Goal: Task Accomplishment & Management: Complete application form

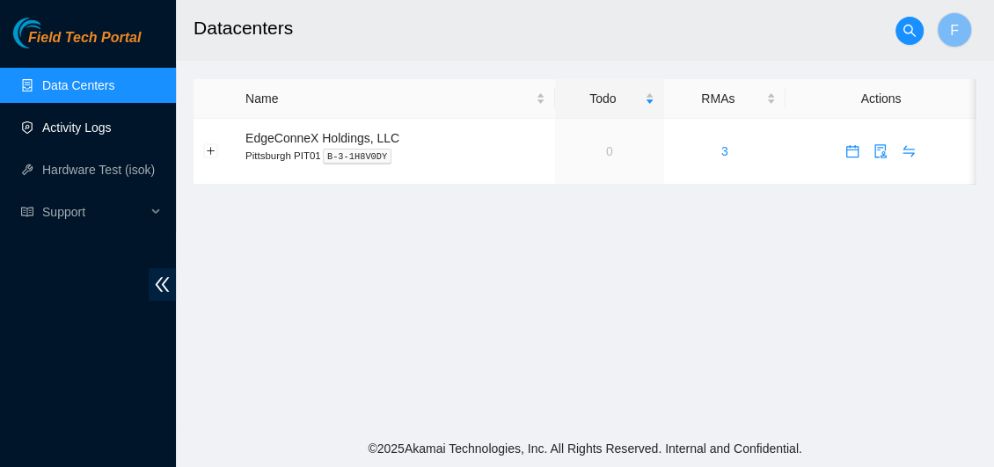
click at [55, 120] on link "Activity Logs" at bounding box center [76, 127] width 69 height 14
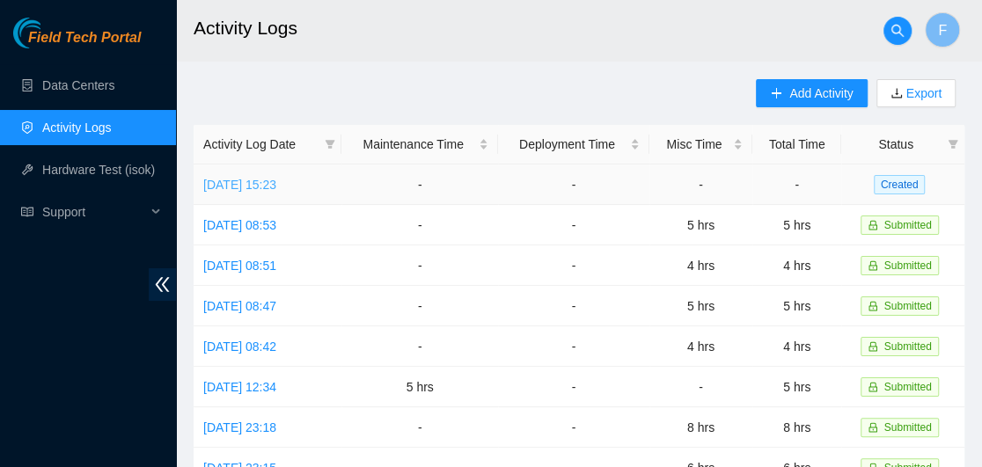
click at [276, 186] on link "[DATE] 15:23" at bounding box center [239, 185] width 73 height 14
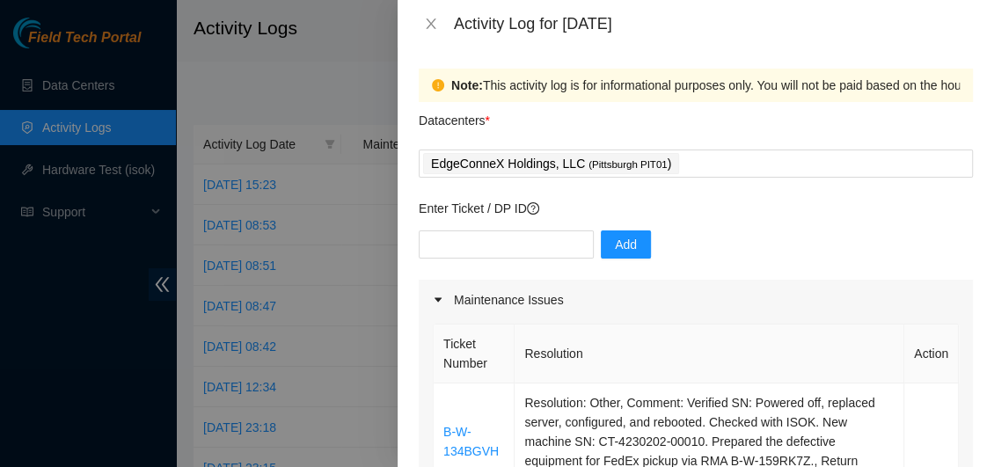
scroll to position [283, 0]
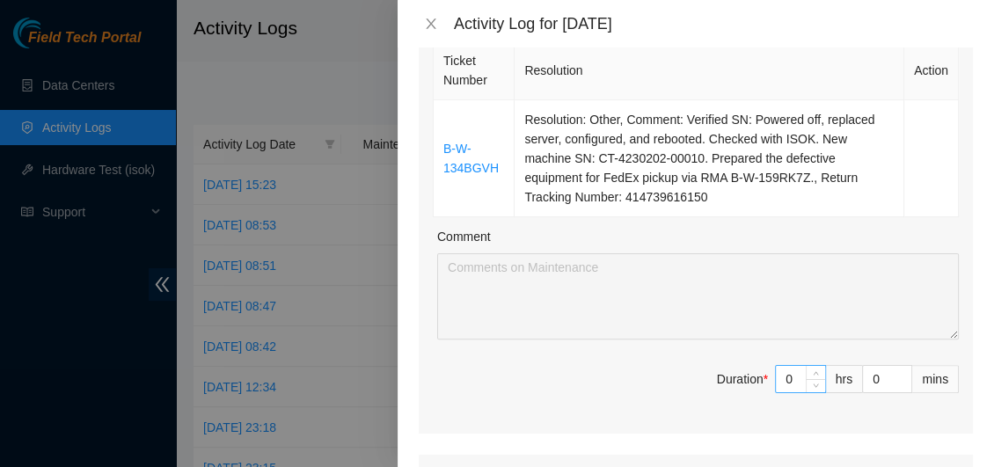
click at [783, 384] on input "0" at bounding box center [800, 379] width 49 height 26
type input "4"
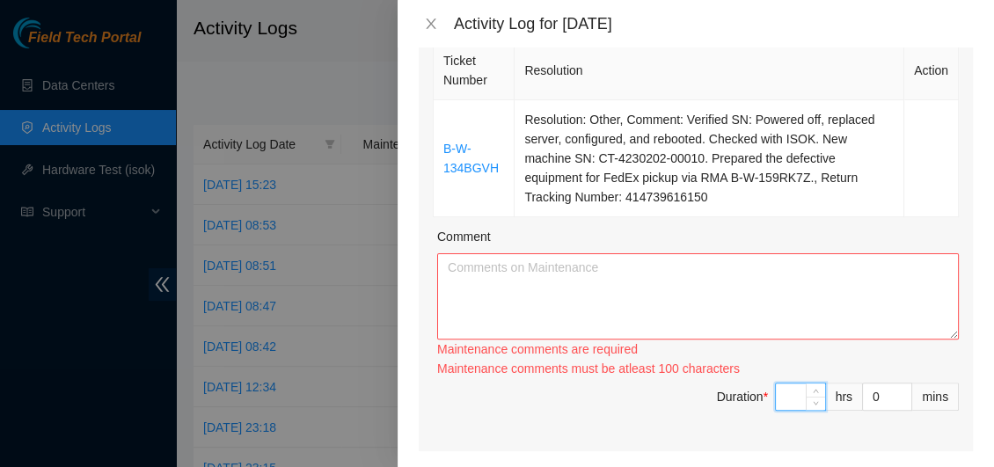
type input "0"
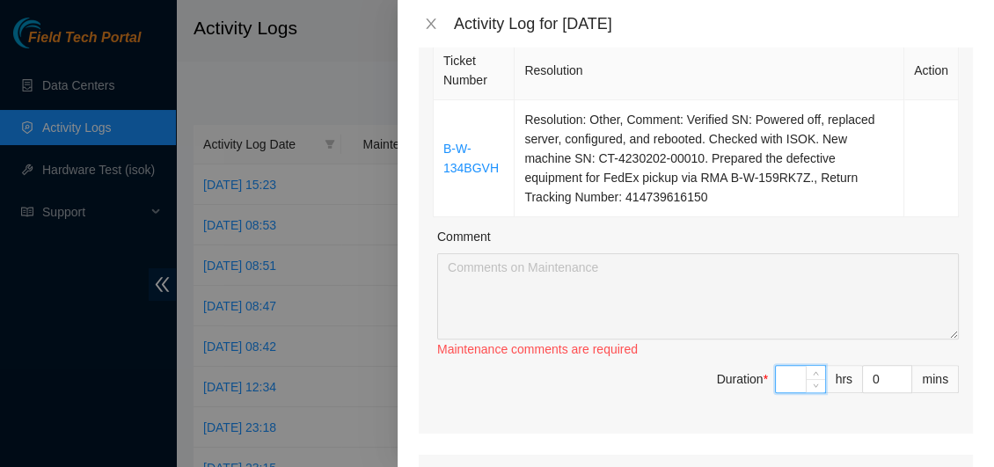
type input "3"
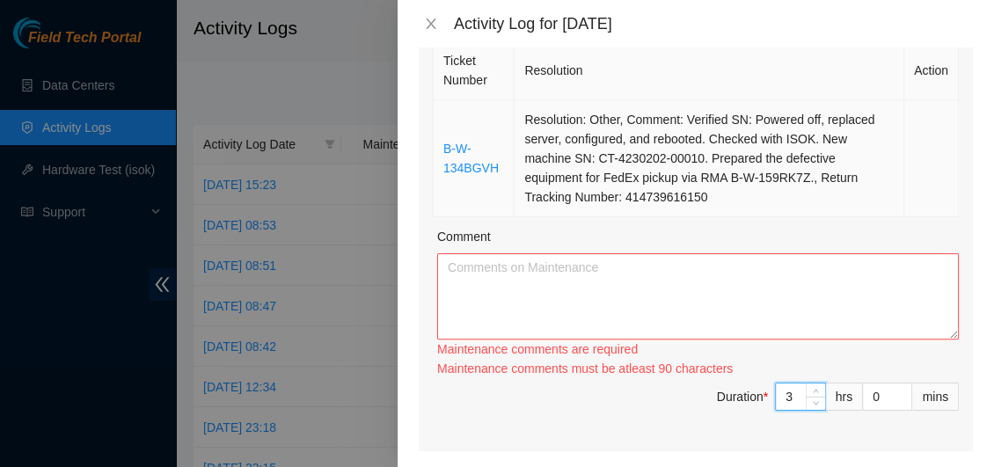
type input "3"
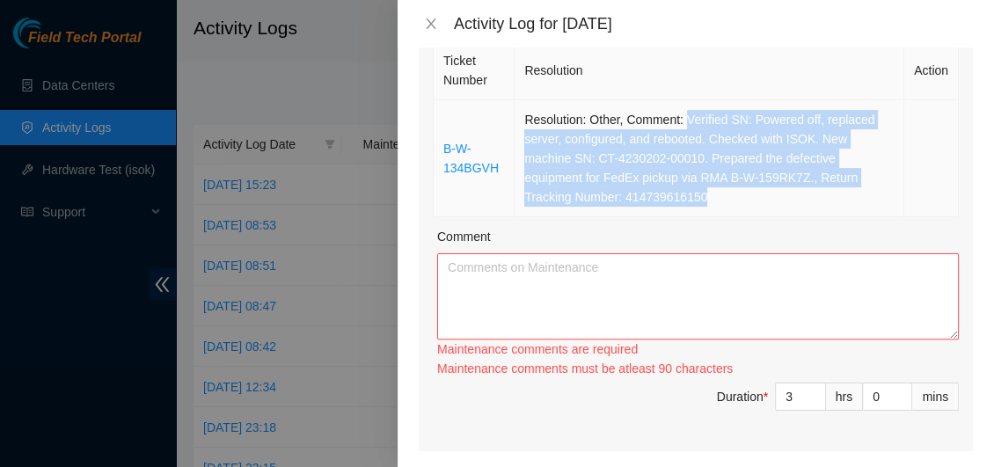
drag, startPoint x: 683, startPoint y: 121, endPoint x: 724, endPoint y: 192, distance: 81.6
click at [724, 192] on td "Resolution: Other, Comment: Verified SN: Powered off, replaced server, configur…" at bounding box center [710, 158] width 390 height 117
copy td "Verified SN: Powered off, replaced server, configured, and rebooted. Checked wi…"
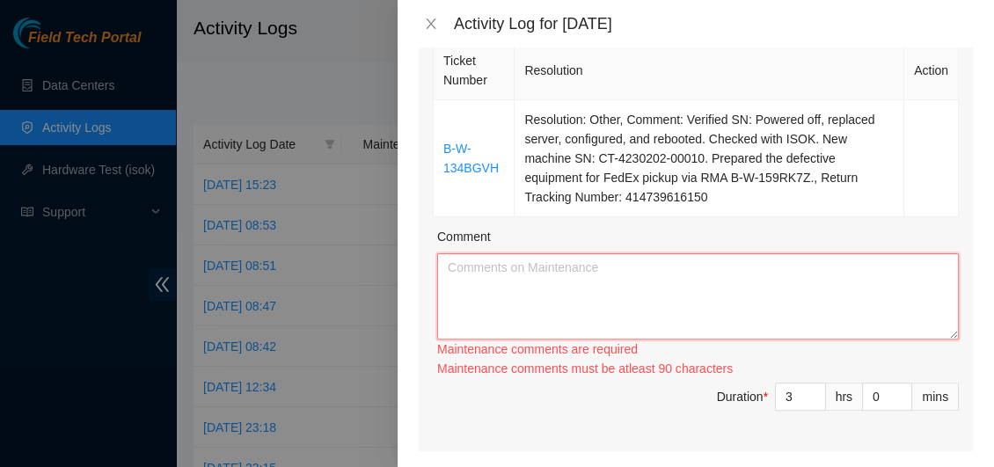
click at [490, 268] on textarea "Comment" at bounding box center [698, 296] width 522 height 86
paste textarea "Verified SN: Powered off, replaced server, configured, and rebooted. Checked wi…"
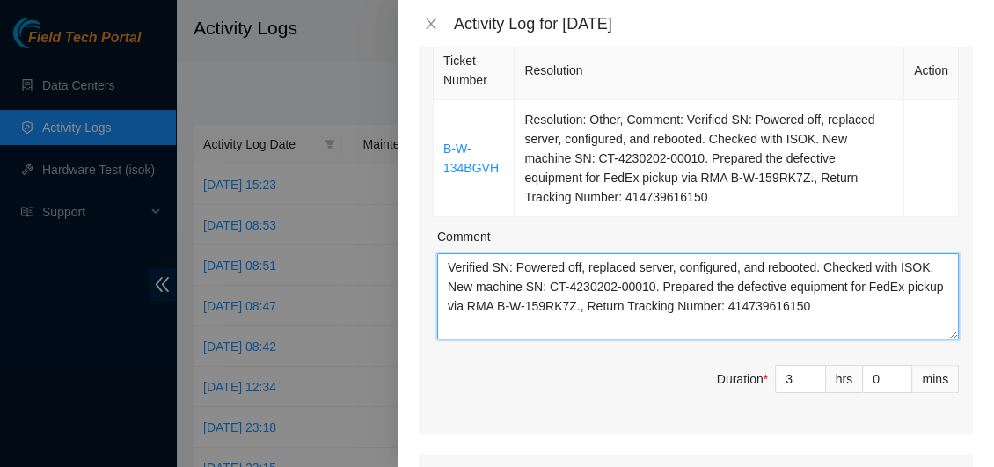
type textarea "Verified SN: Powered off, replaced server, configured, and rebooted. Checked wi…"
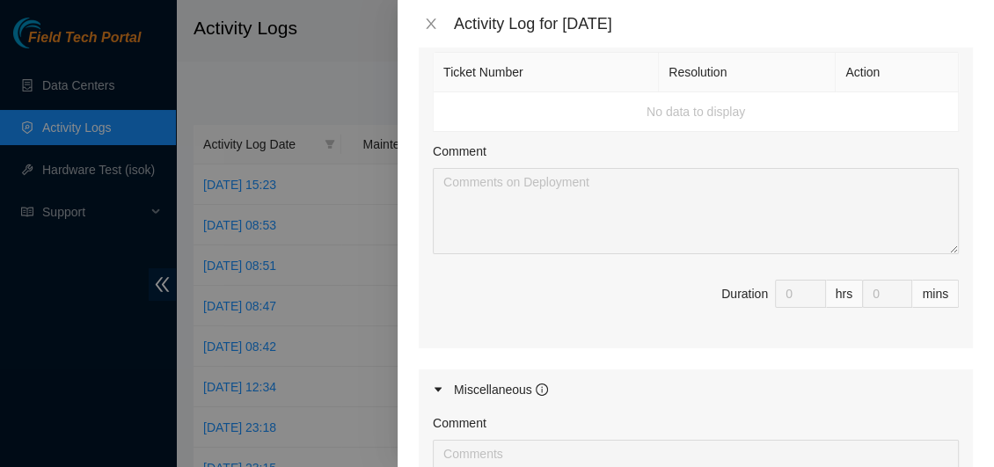
scroll to position [1066, 0]
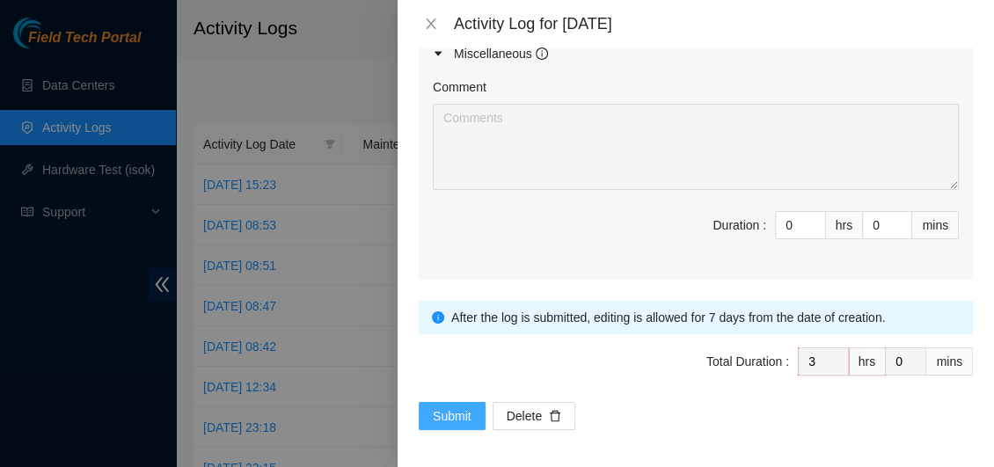
click at [435, 406] on span "Submit" at bounding box center [452, 415] width 39 height 19
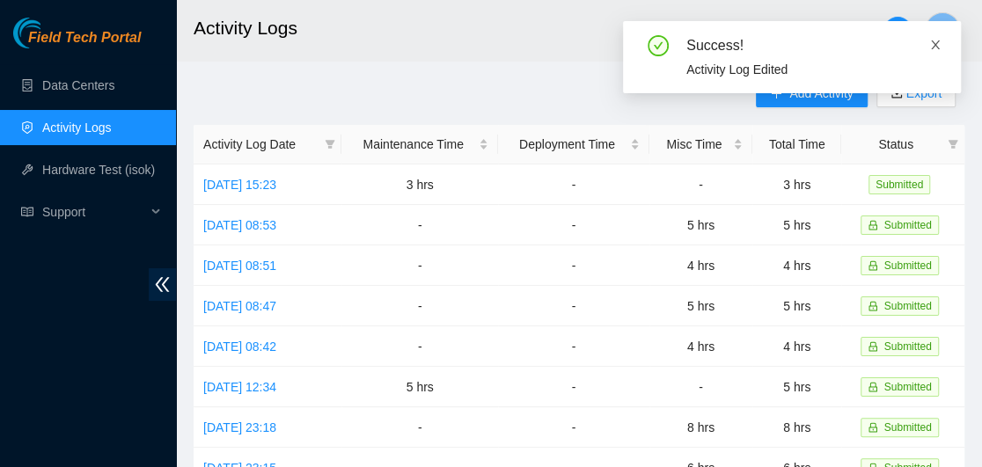
click at [935, 47] on icon "close" at bounding box center [935, 45] width 12 height 12
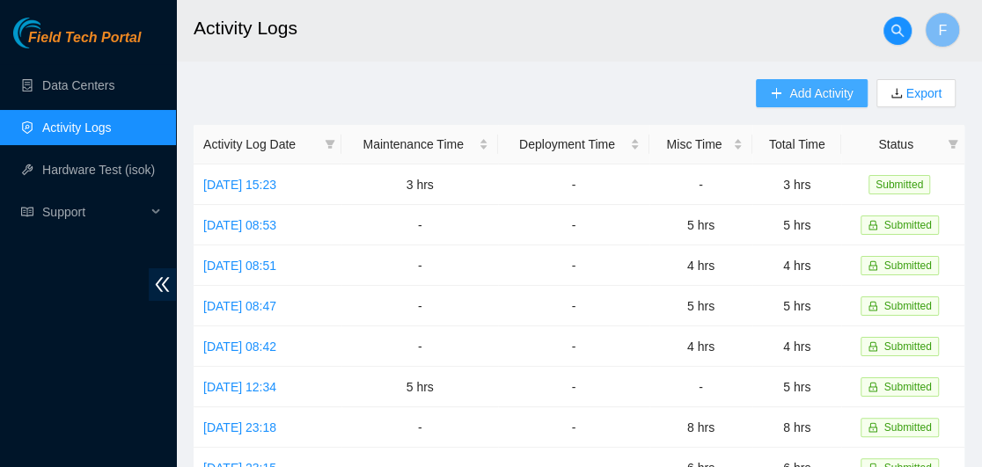
click at [797, 97] on span "Add Activity" at bounding box center [820, 93] width 63 height 19
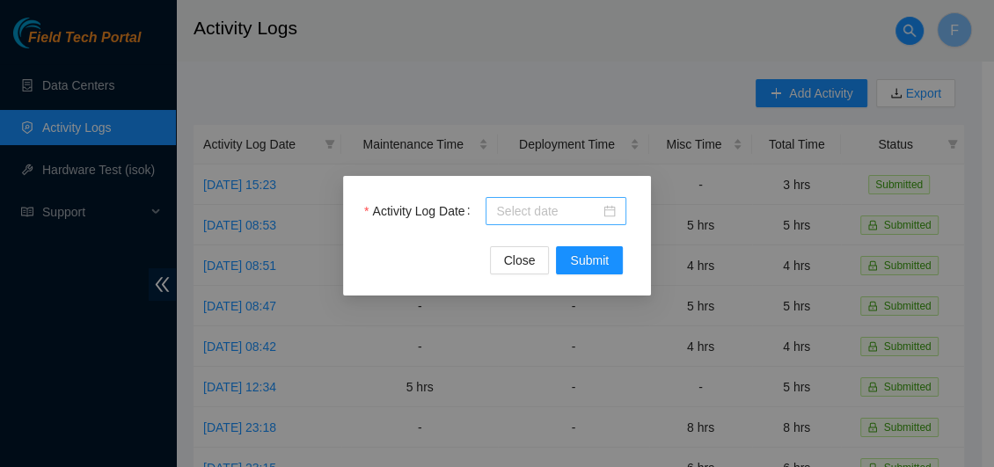
click at [612, 215] on div at bounding box center [556, 210] width 120 height 19
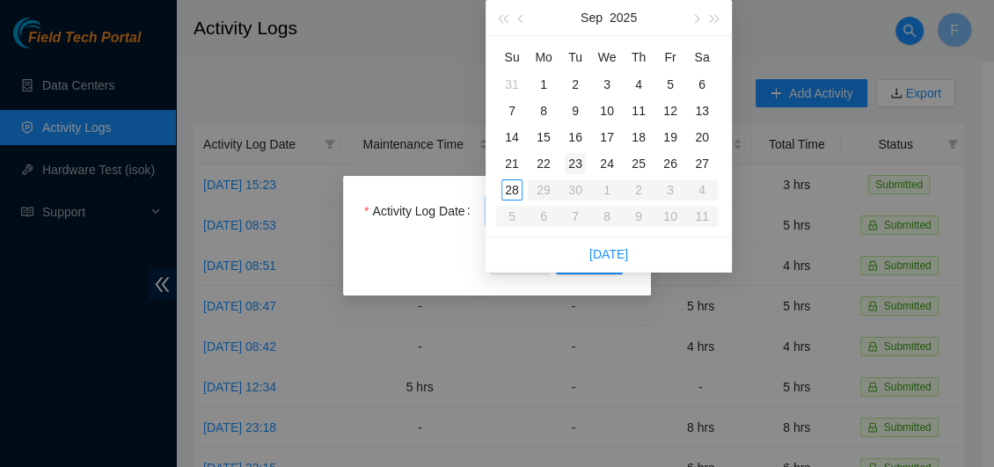
type input "[DATE]"
click at [573, 161] on div "23" at bounding box center [575, 163] width 21 height 21
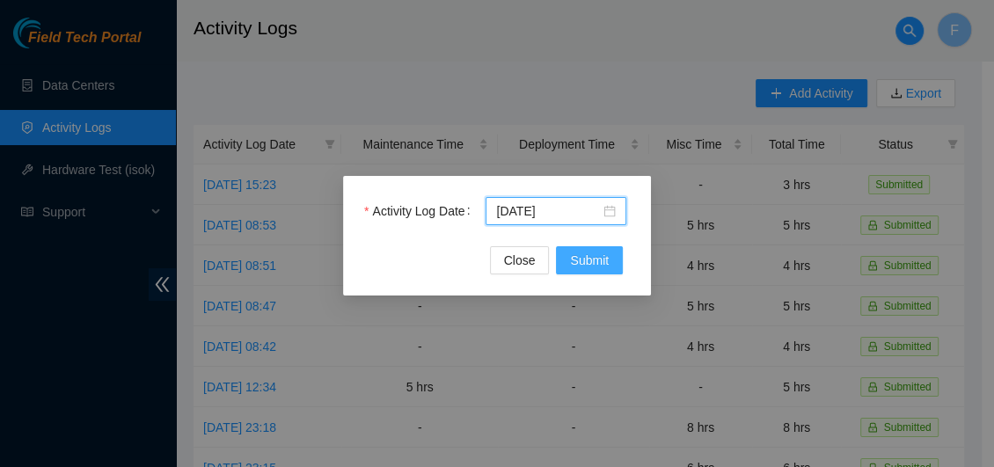
click at [585, 260] on span "Submit" at bounding box center [589, 260] width 39 height 19
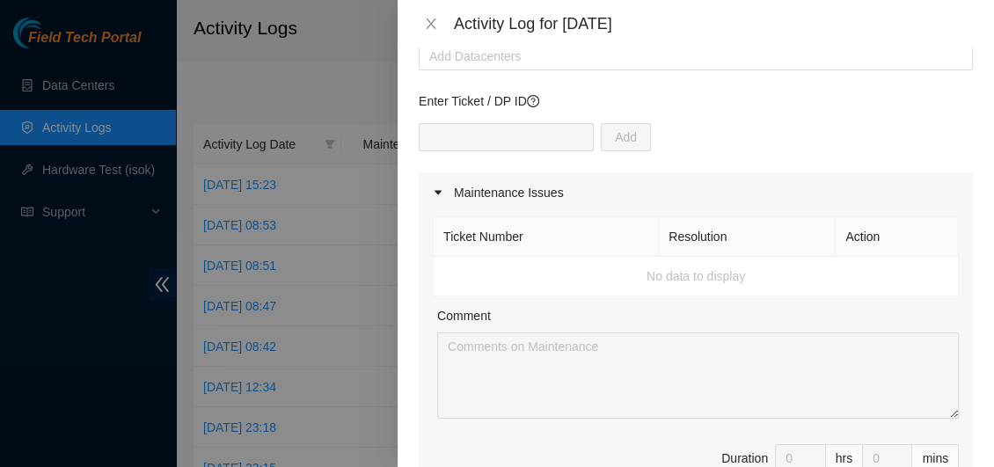
scroll to position [0, 0]
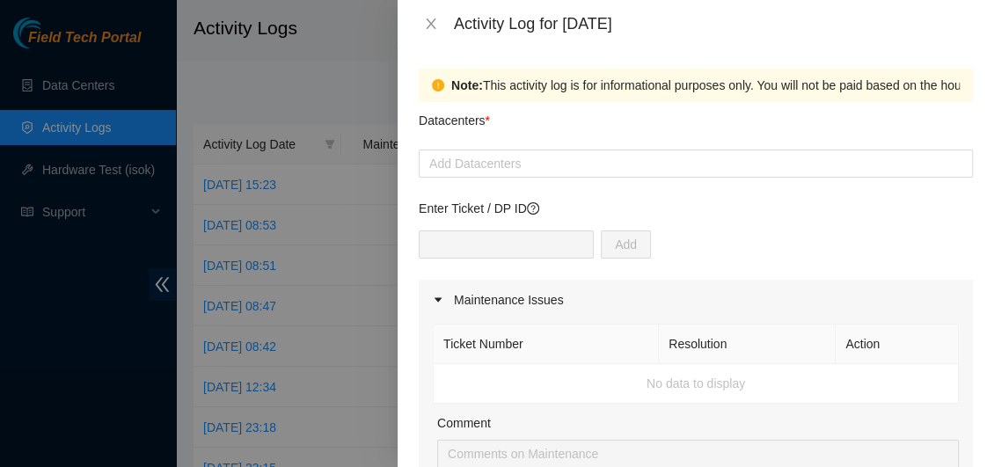
click at [566, 177] on div "Add Datacenters" at bounding box center [696, 164] width 554 height 28
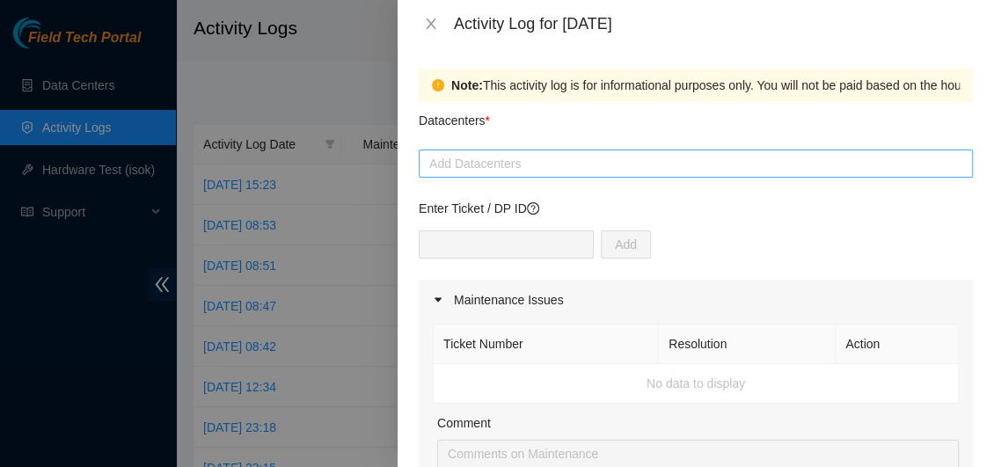
click at [561, 169] on div at bounding box center [695, 163] width 545 height 21
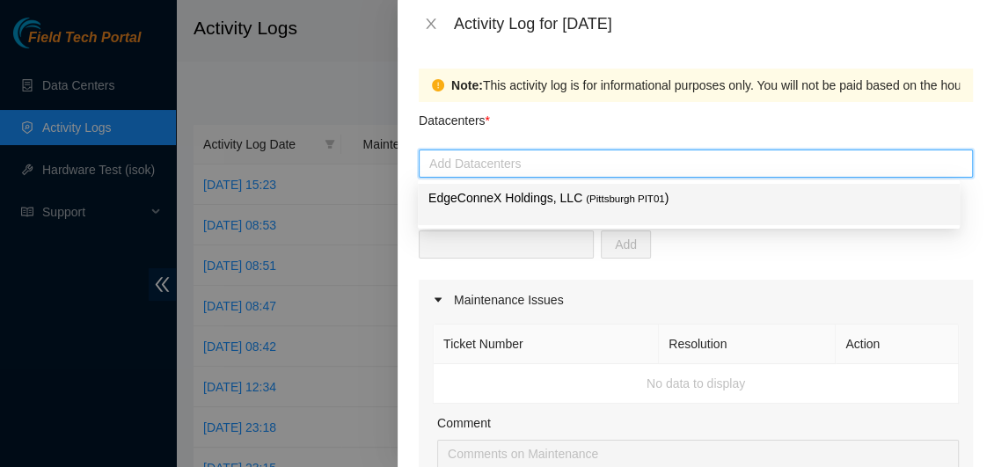
click at [529, 199] on p "EdgeConneX Holdings, LLC ( [GEOGRAPHIC_DATA] PIT01 )" at bounding box center [688, 198] width 521 height 20
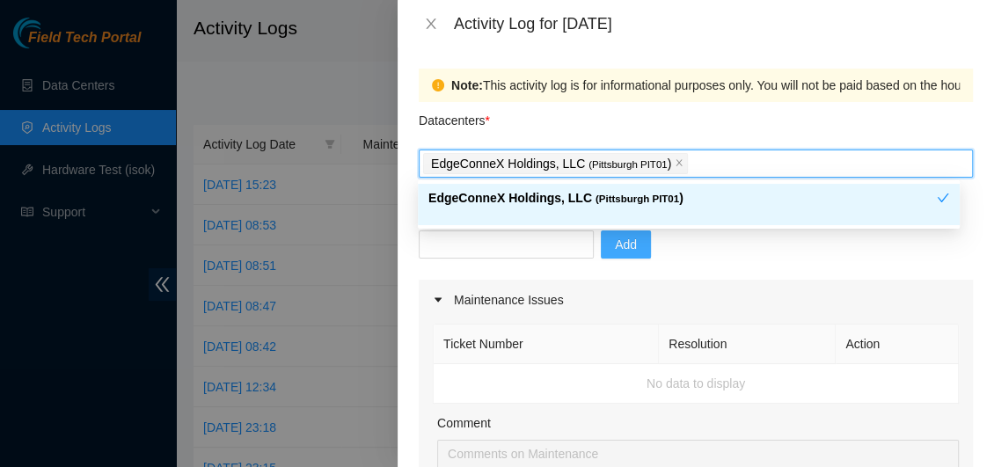
click at [615, 244] on span "Add" at bounding box center [626, 244] width 22 height 19
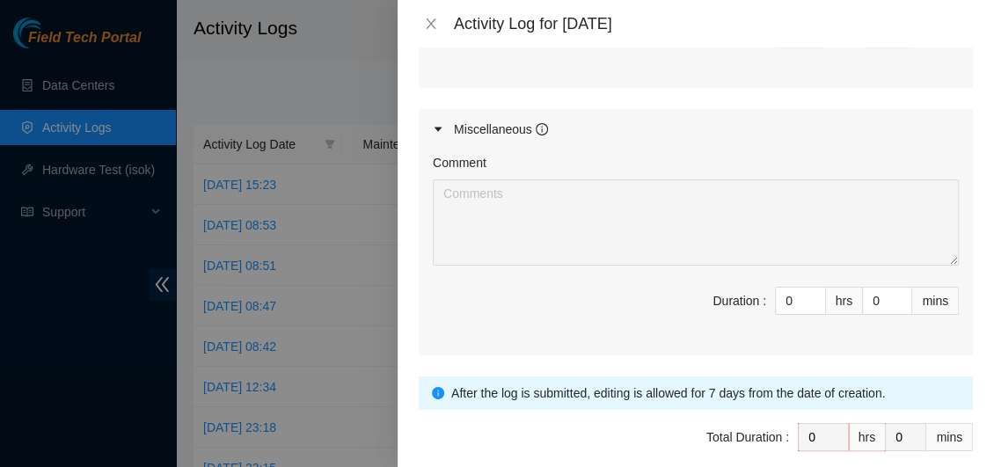
scroll to position [896, 0]
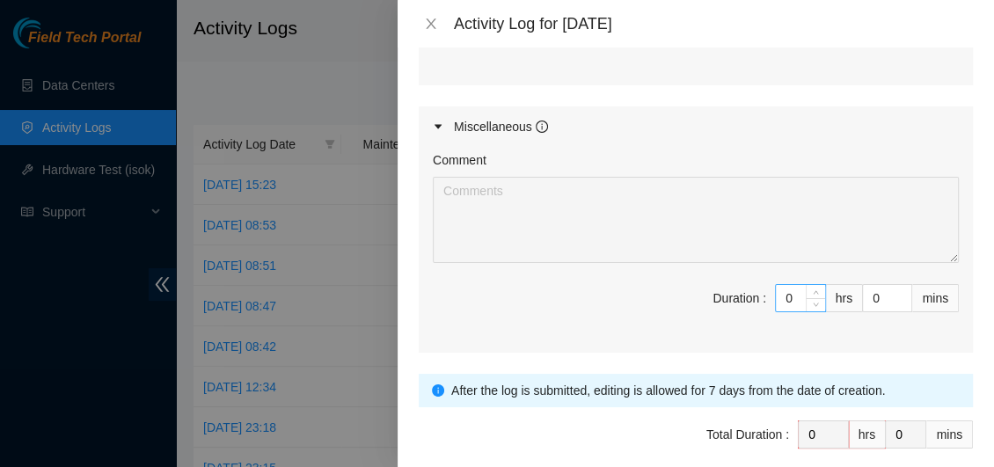
click at [783, 298] on input "0" at bounding box center [800, 298] width 49 height 26
type input "4"
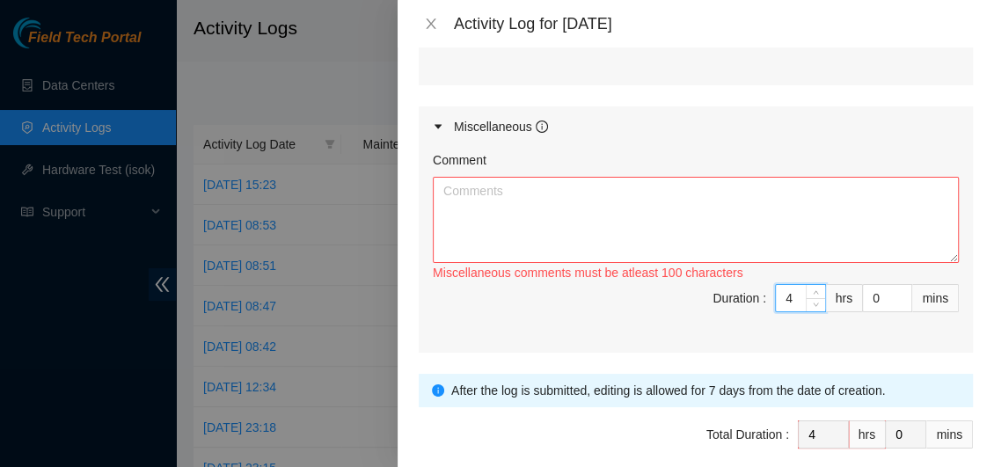
type input "4"
click at [479, 194] on textarea "Comment" at bounding box center [696, 220] width 526 height 86
click at [782, 293] on input "4" at bounding box center [800, 298] width 49 height 26
type input "0"
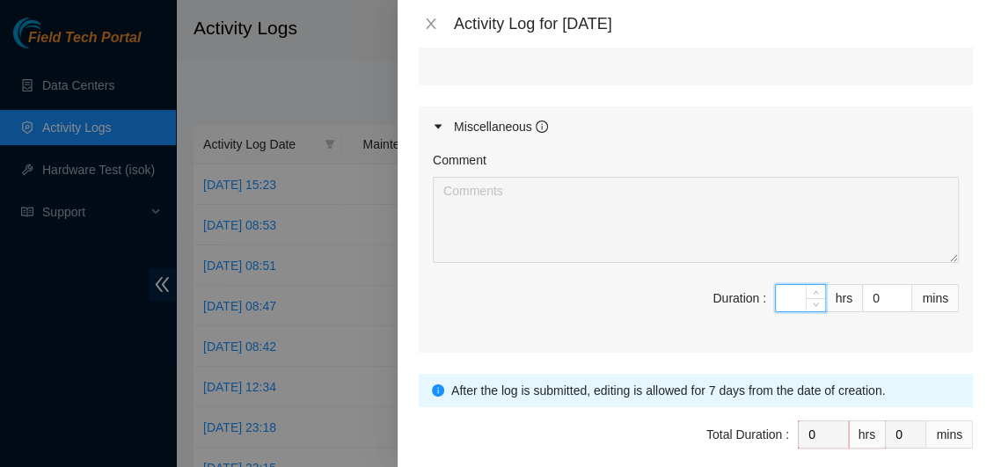
type input "5"
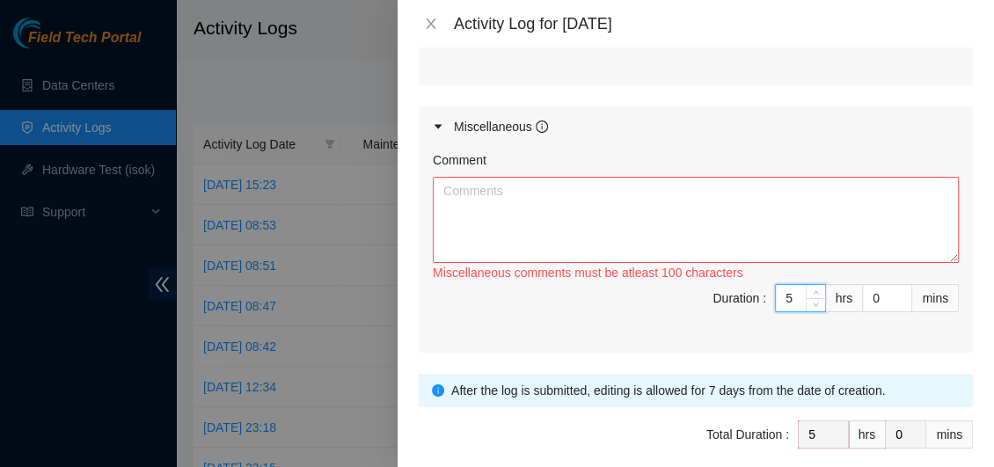
type input "5"
click at [503, 200] on textarea "Comment" at bounding box center [696, 220] width 526 height 86
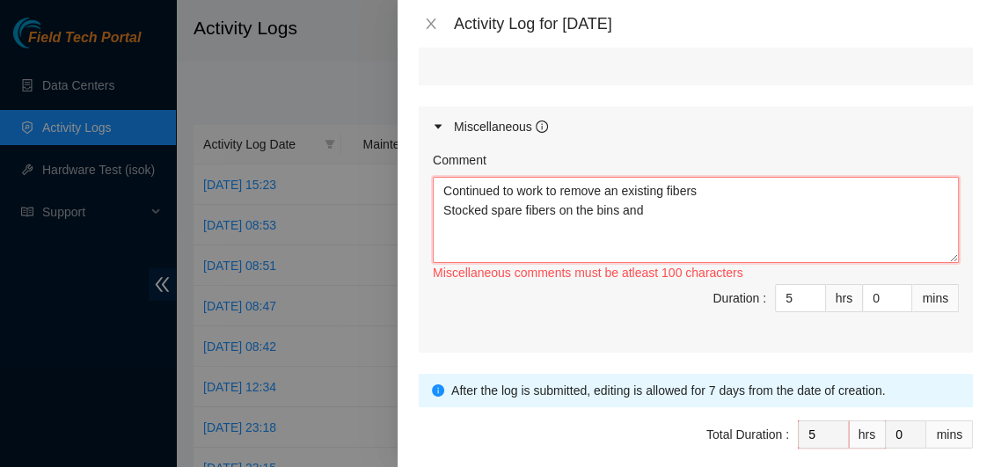
click at [554, 210] on textarea "Continued to work to remove an existing fibers Stocked spare fibers on the bins…" at bounding box center [696, 220] width 526 height 86
click at [712, 212] on textarea "Continued to work to remove an existing fibers Stocked spare fibers and optics …" at bounding box center [696, 220] width 526 height 86
paste textarea "on removing the existing fiber optics, making sure to handle all parts carefull…"
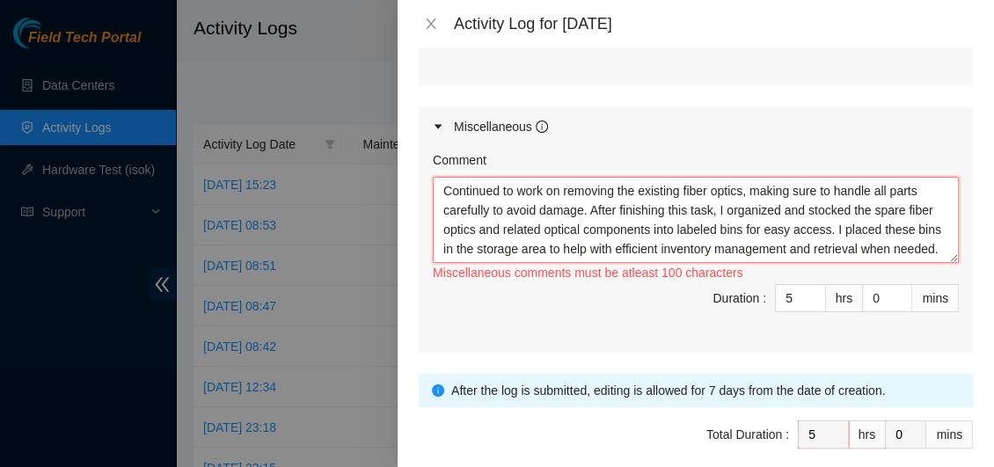
scroll to position [14, 0]
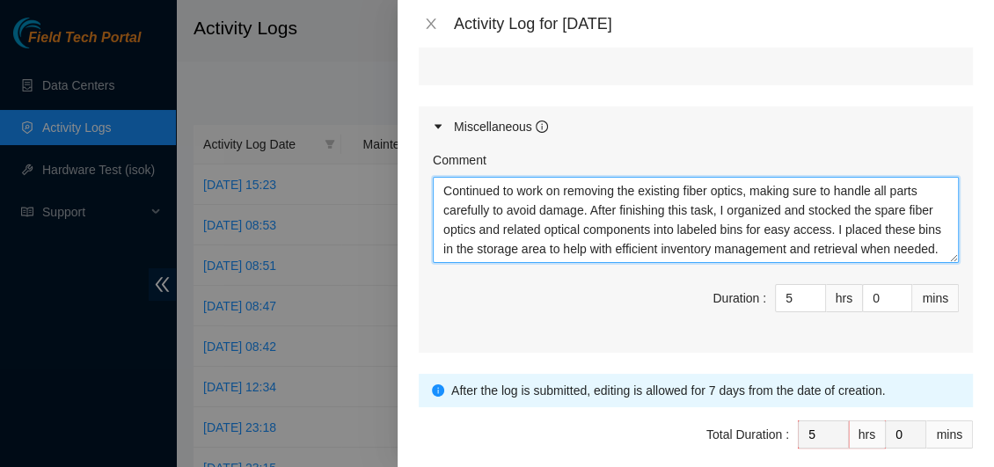
type textarea "Continued to work on removing the existing fiber optics, making sure to handle …"
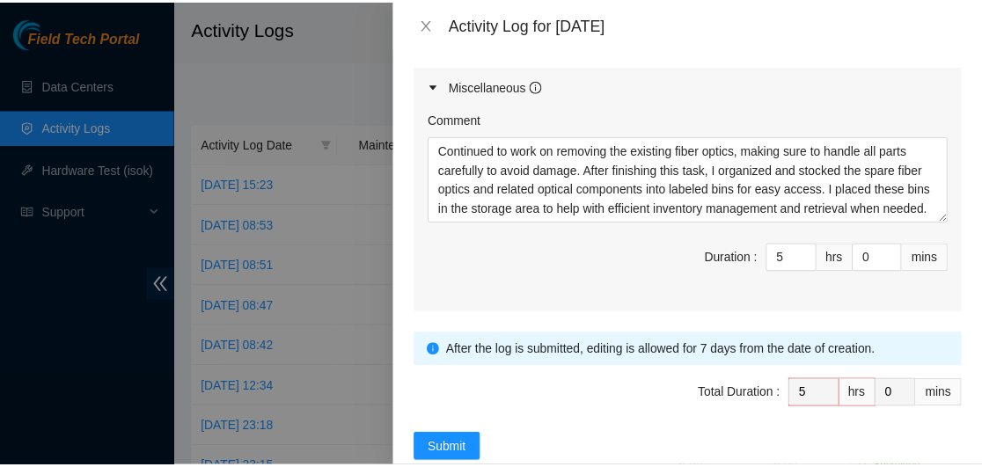
scroll to position [969, 0]
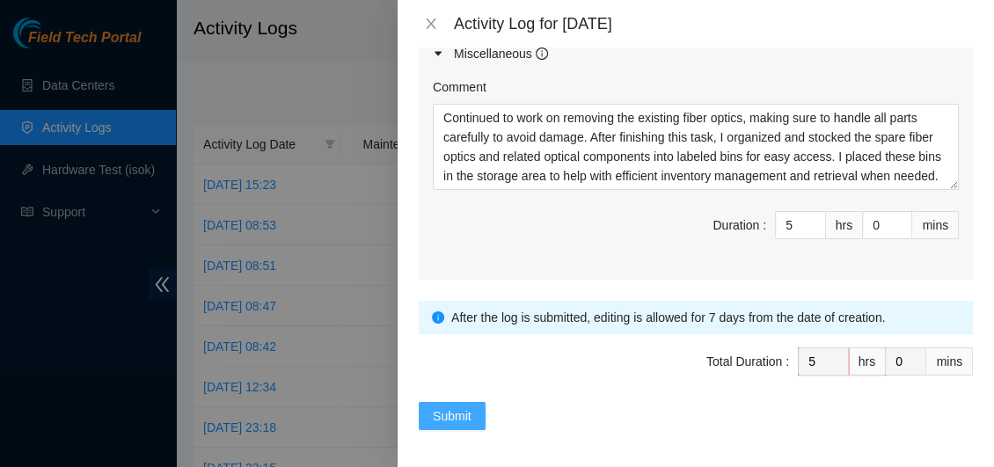
click at [448, 412] on span "Submit" at bounding box center [452, 415] width 39 height 19
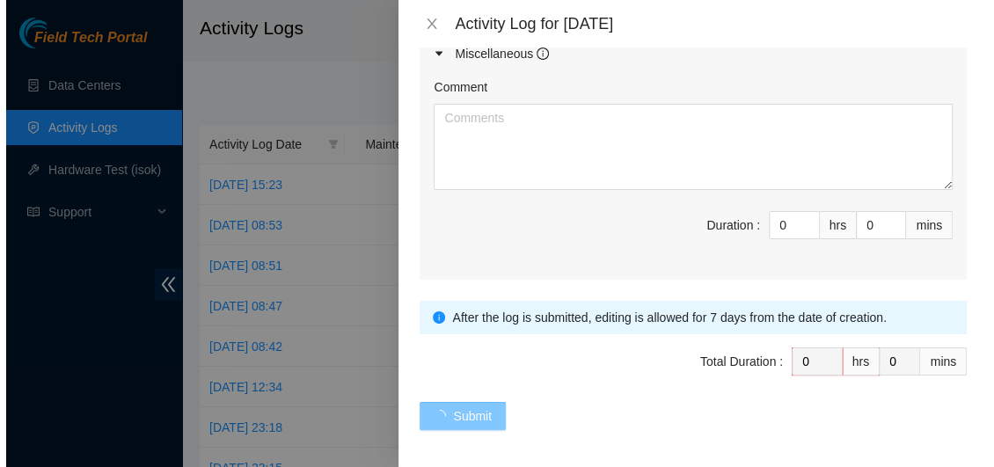
scroll to position [0, 0]
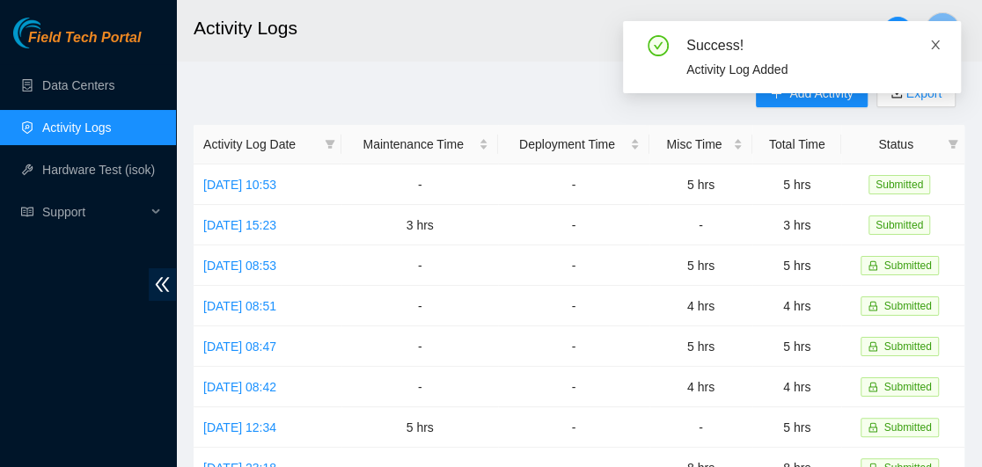
click at [937, 50] on icon "close" at bounding box center [935, 45] width 12 height 12
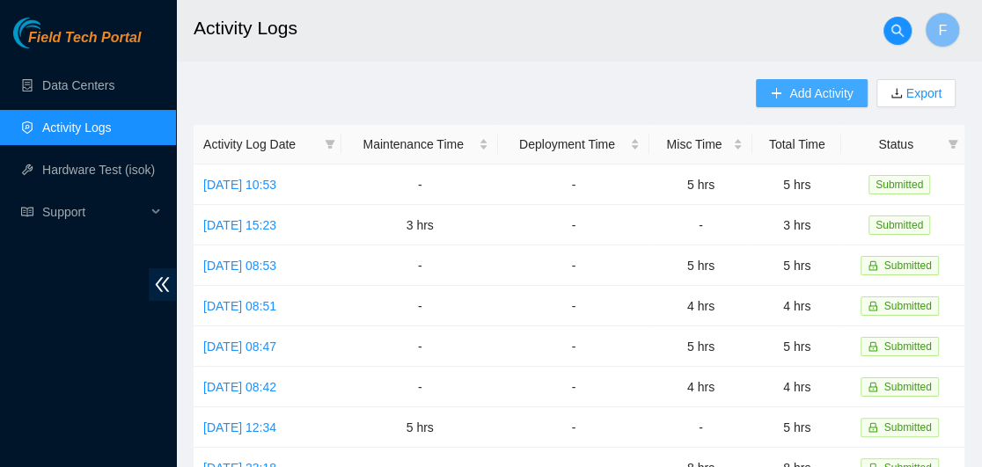
click at [821, 94] on span "Add Activity" at bounding box center [820, 93] width 63 height 19
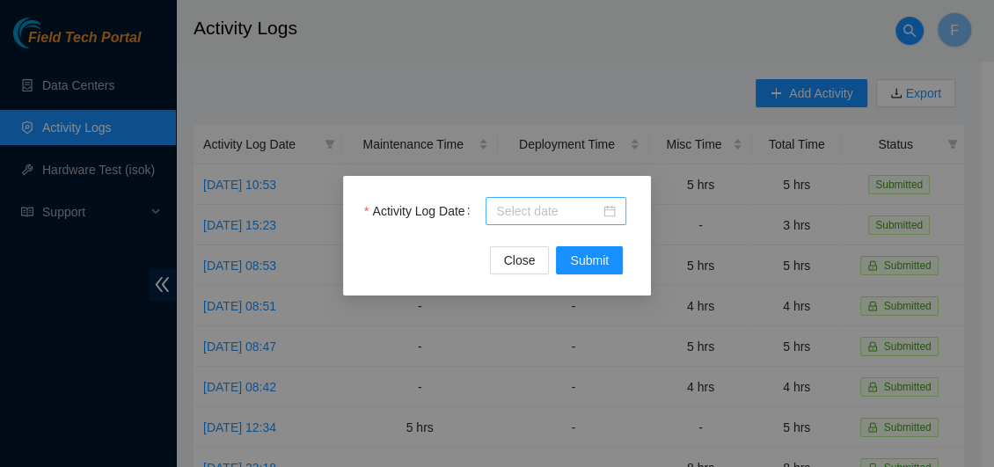
click at [610, 212] on div at bounding box center [556, 210] width 120 height 19
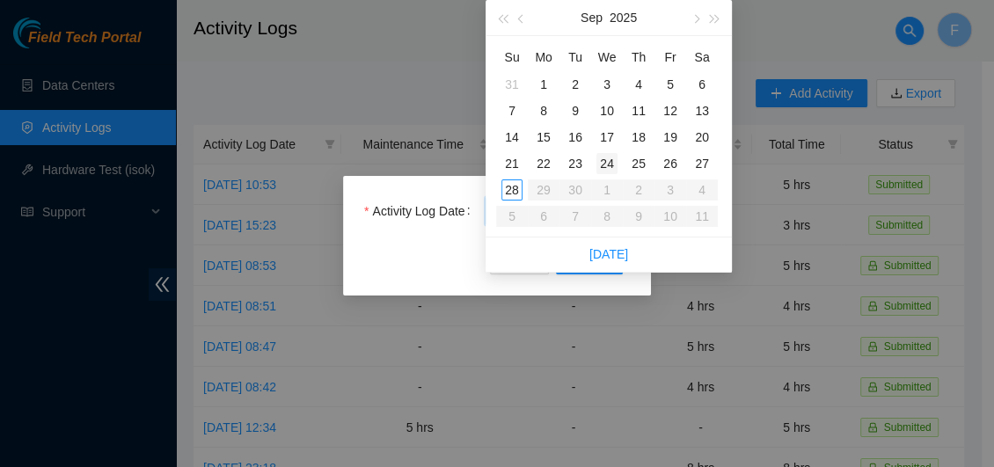
type input "[DATE]"
click at [607, 164] on div "24" at bounding box center [606, 163] width 21 height 21
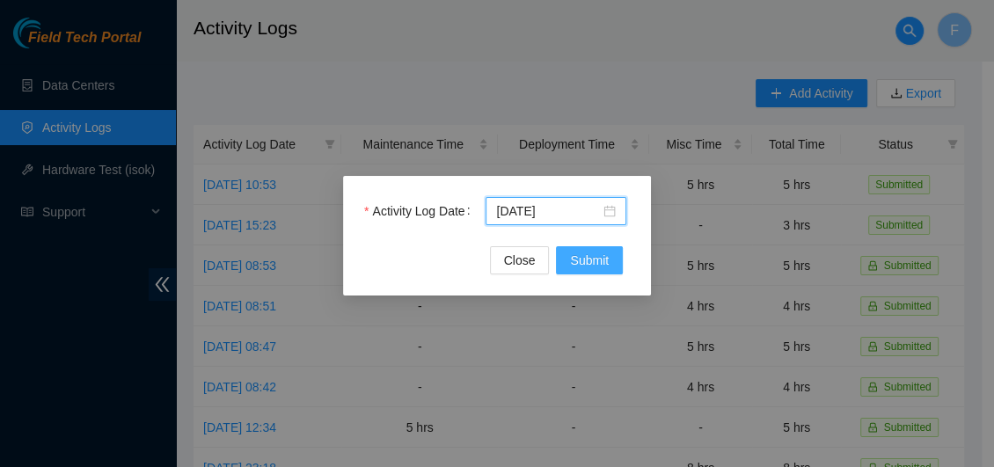
click at [595, 254] on span "Submit" at bounding box center [589, 260] width 39 height 19
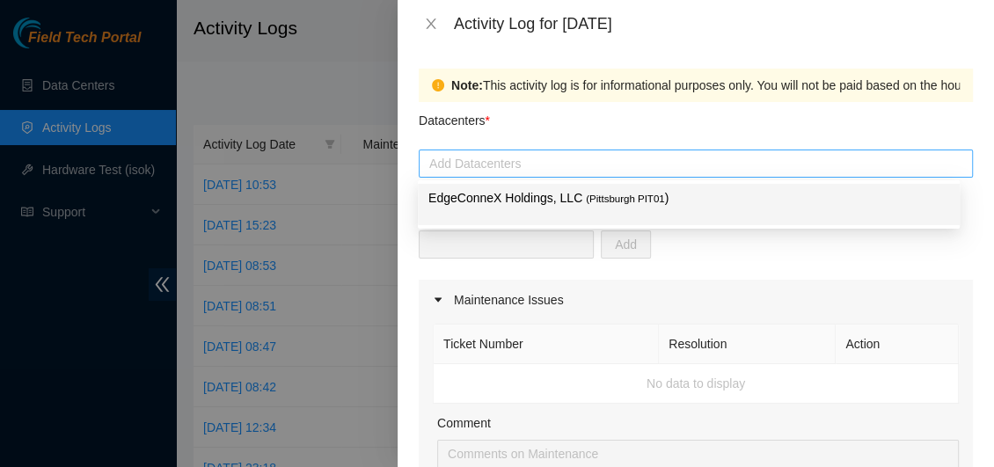
click at [573, 164] on div at bounding box center [695, 163] width 545 height 21
click at [562, 201] on p "EdgeConneX Holdings, LLC ( [GEOGRAPHIC_DATA] PIT01 )" at bounding box center [688, 198] width 521 height 20
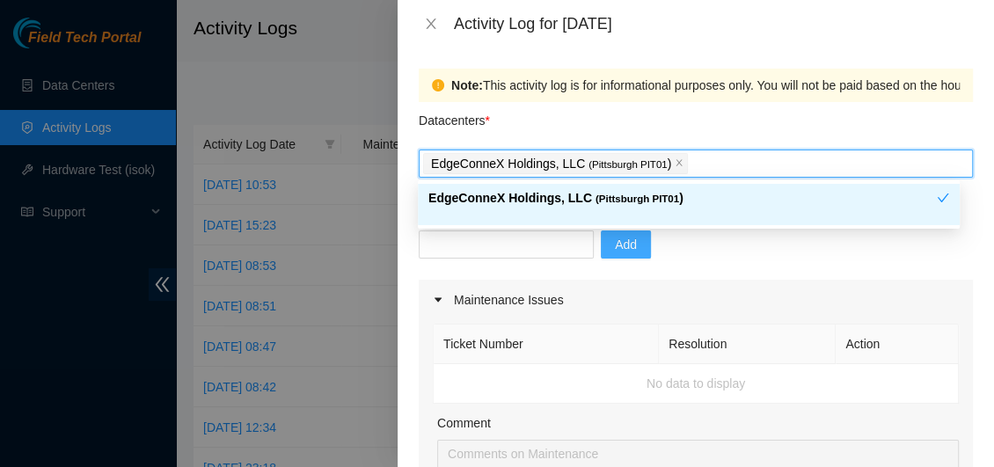
click at [615, 244] on span "Add" at bounding box center [626, 244] width 22 height 19
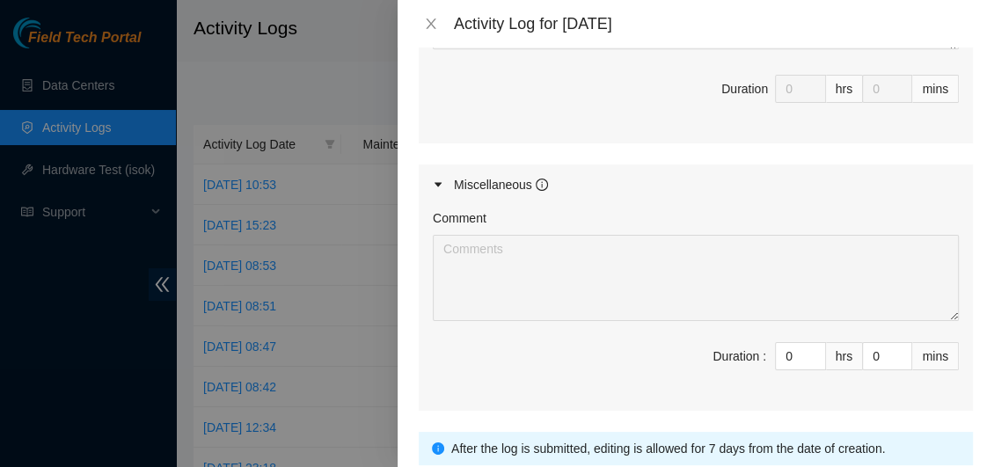
scroll to position [825, 0]
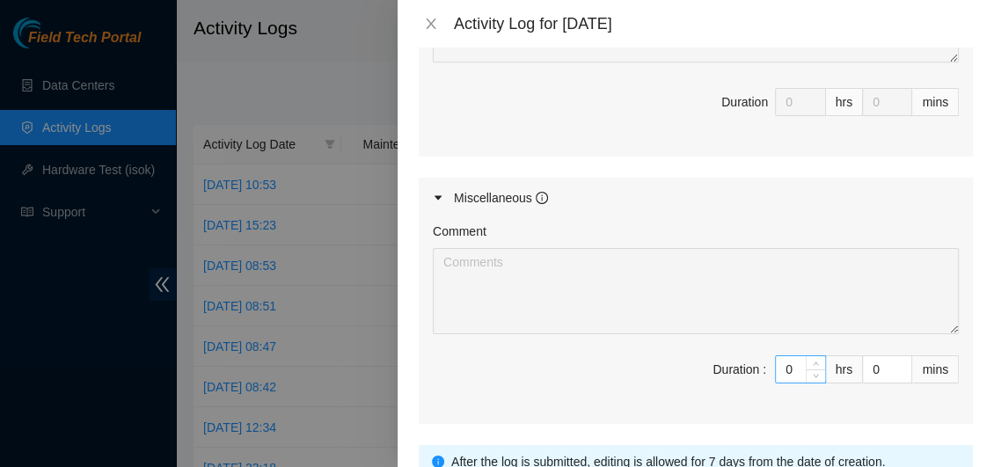
click at [784, 359] on input "0" at bounding box center [800, 369] width 49 height 26
type input "5"
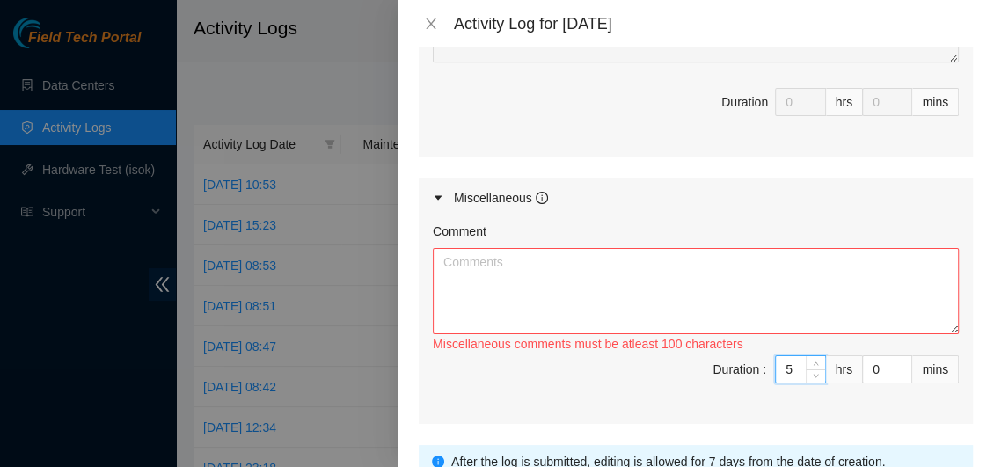
type input "5"
click at [586, 282] on textarea "Comment" at bounding box center [696, 291] width 526 height 86
click at [576, 259] on textarea "Troubleshoot new server connectivity" at bounding box center [696, 291] width 526 height 86
click at [578, 264] on textarea "Troubleshoot new server r04 connectivity" at bounding box center [696, 291] width 526 height 86
click at [775, 301] on textarea "Troubleshoot new server ,r04 connectivity" at bounding box center [696, 291] width 526 height 86
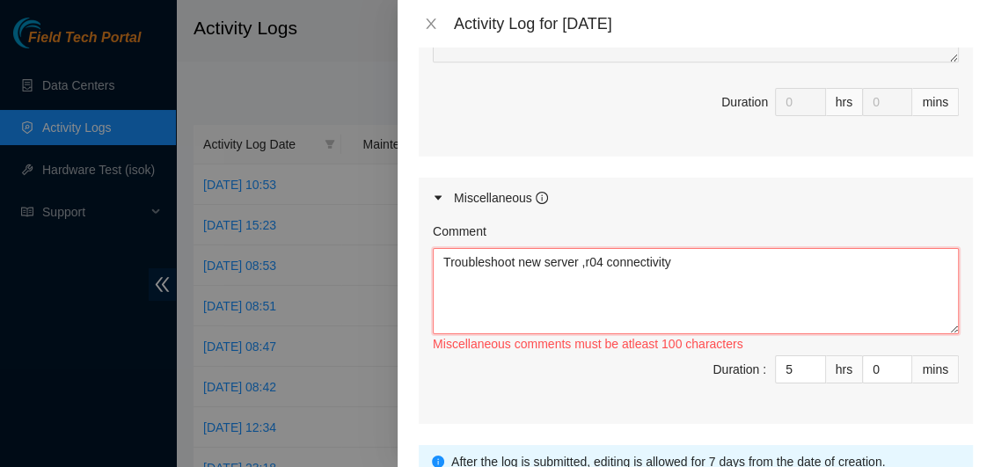
click at [700, 267] on textarea "Troubleshoot new server ,r04 connectivity" at bounding box center [696, 291] width 526 height 86
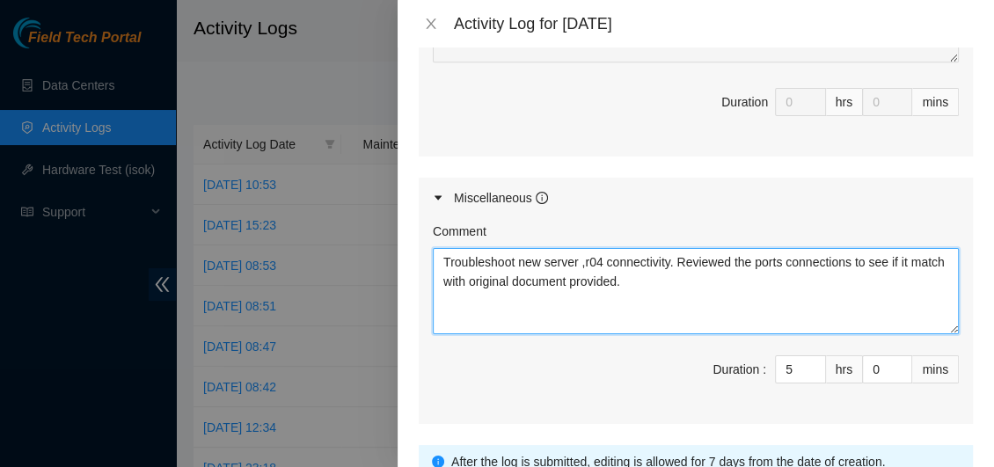
paste textarea "the connectivity of the new server, r04. I reviewed the port connections to see…"
type textarea "Troubleshoot the connectivity of the new server, r04. I reviewed the port conne…"
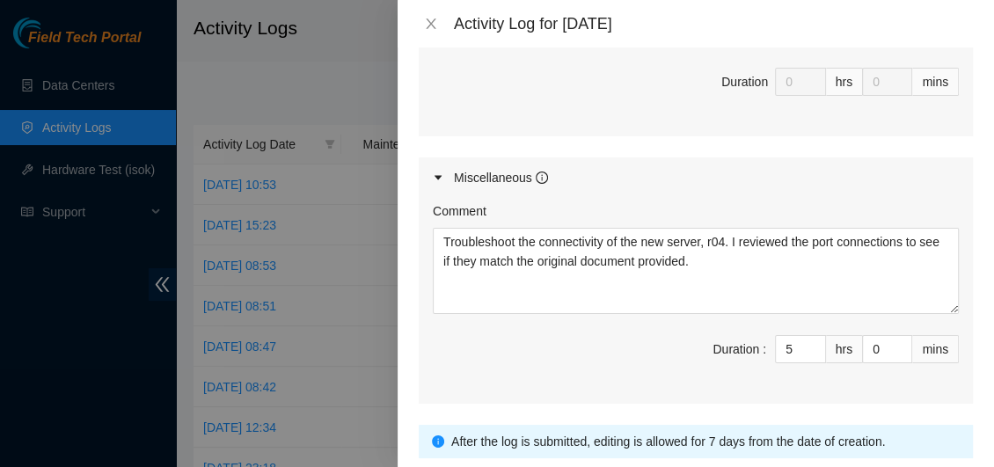
scroll to position [969, 0]
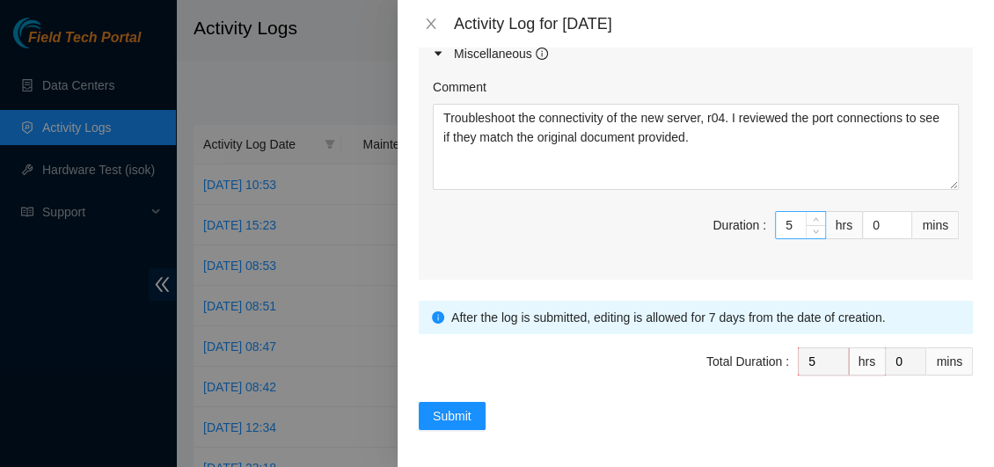
click at [778, 227] on input "5" at bounding box center [800, 225] width 49 height 26
type input "0"
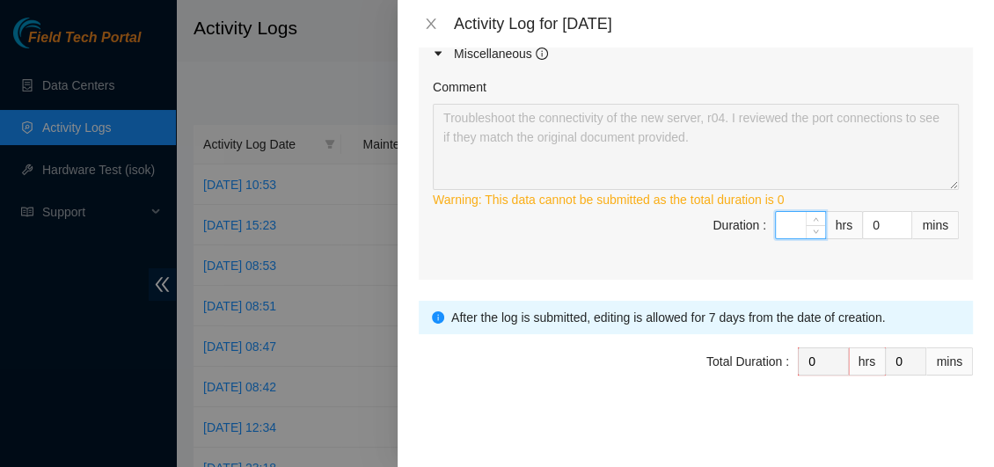
type input "4"
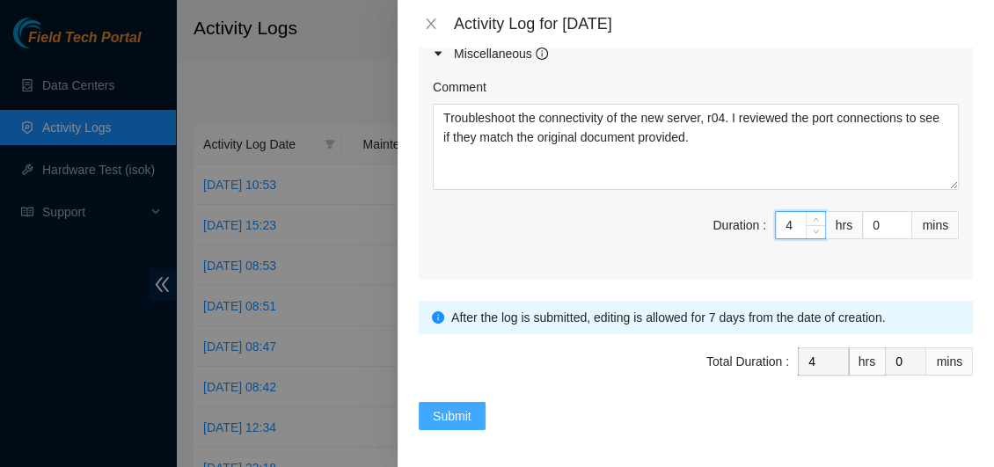
type input "4"
click at [450, 407] on span "Submit" at bounding box center [452, 415] width 39 height 19
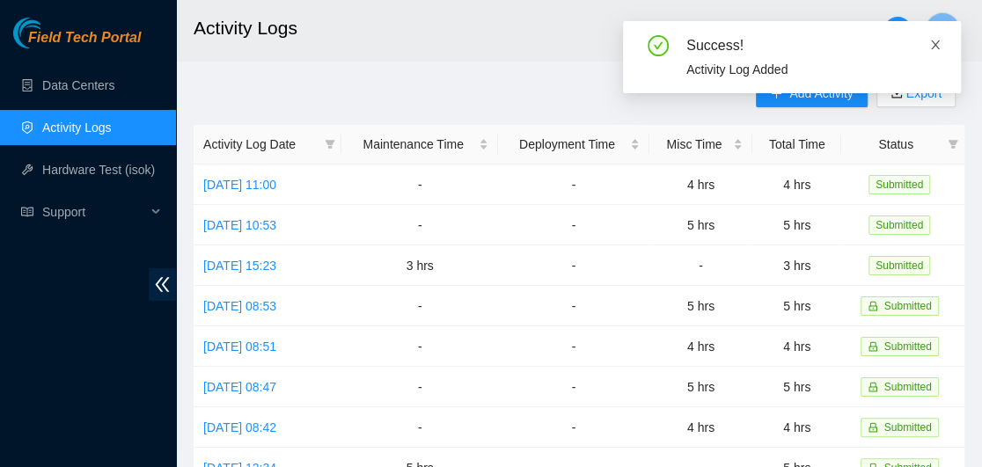
click at [931, 47] on icon "close" at bounding box center [935, 45] width 12 height 12
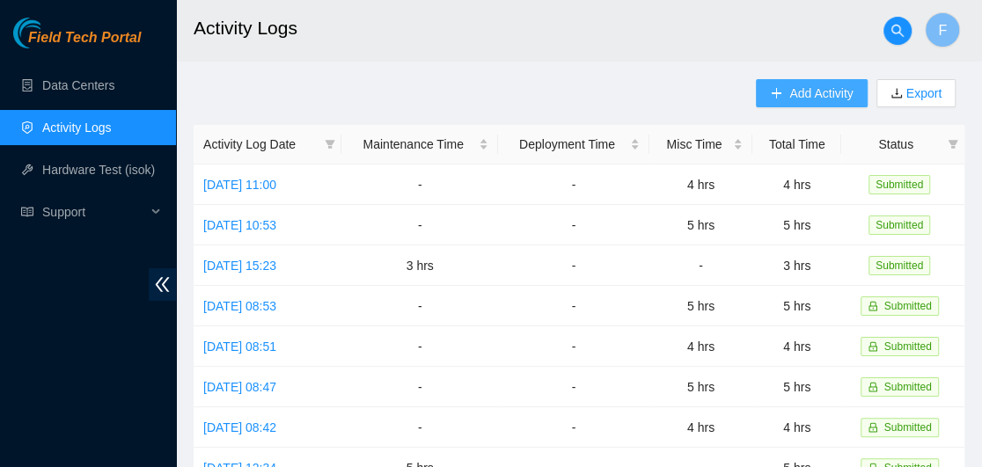
click at [812, 90] on span "Add Activity" at bounding box center [820, 93] width 63 height 19
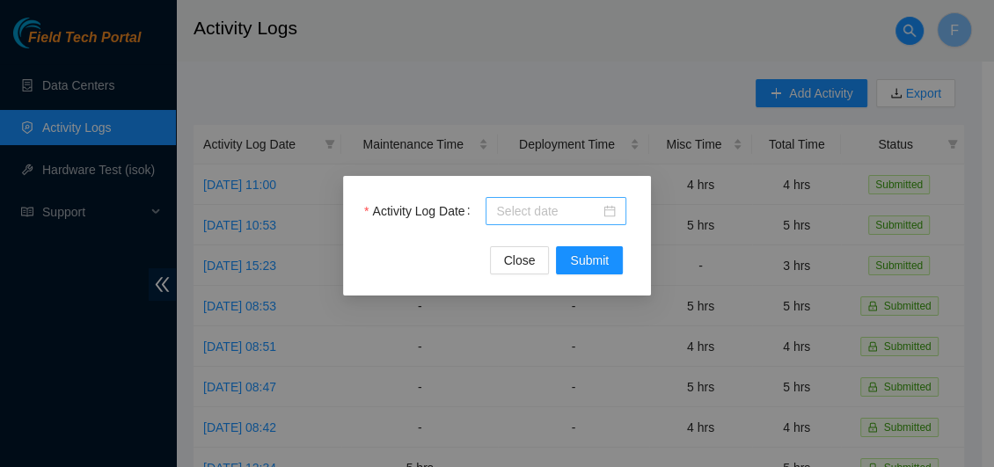
click at [609, 213] on div at bounding box center [556, 210] width 120 height 19
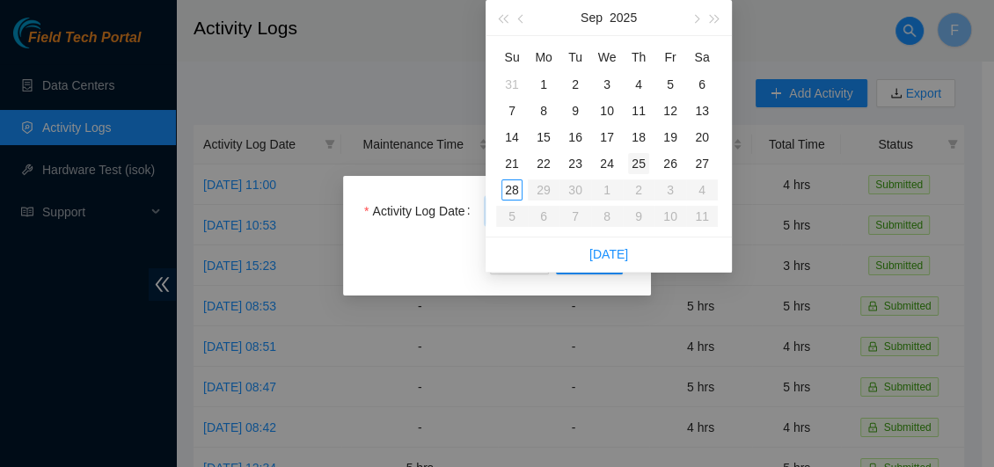
type input "[DATE]"
click at [636, 164] on div "25" at bounding box center [638, 163] width 21 height 21
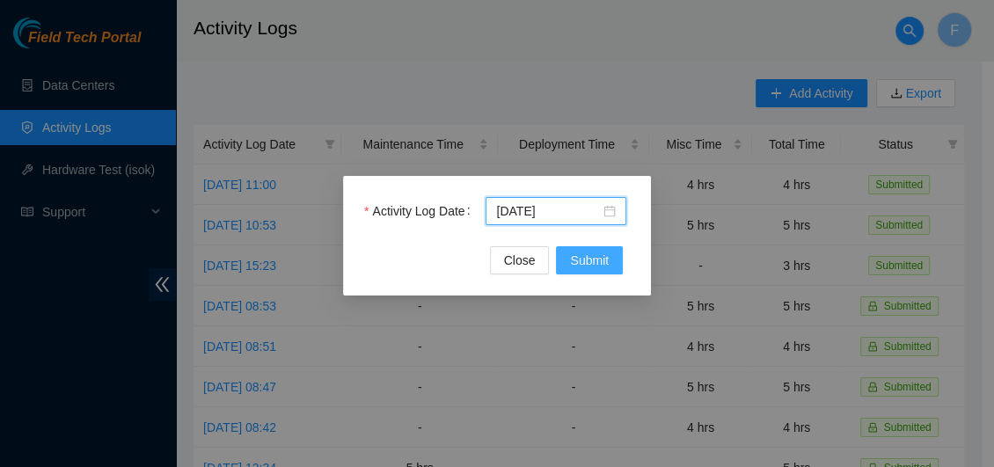
click at [588, 256] on span "Submit" at bounding box center [589, 260] width 39 height 19
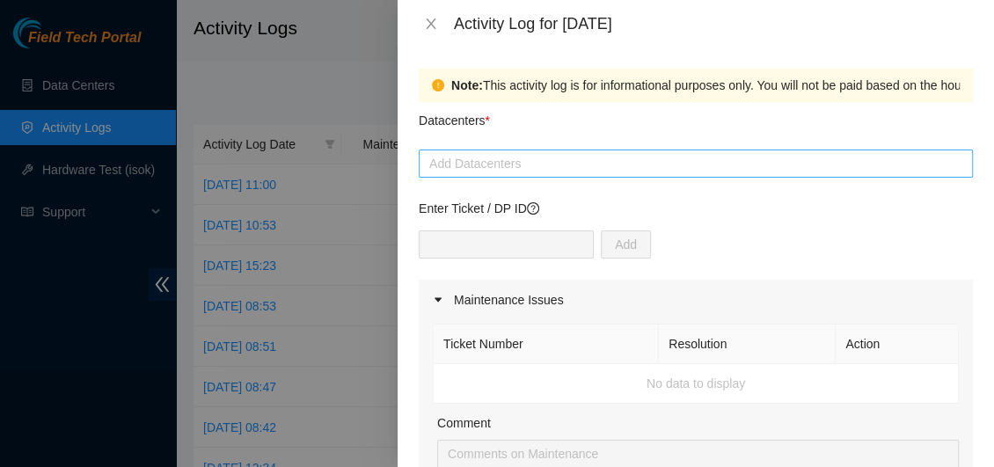
click at [619, 165] on div at bounding box center [695, 163] width 545 height 21
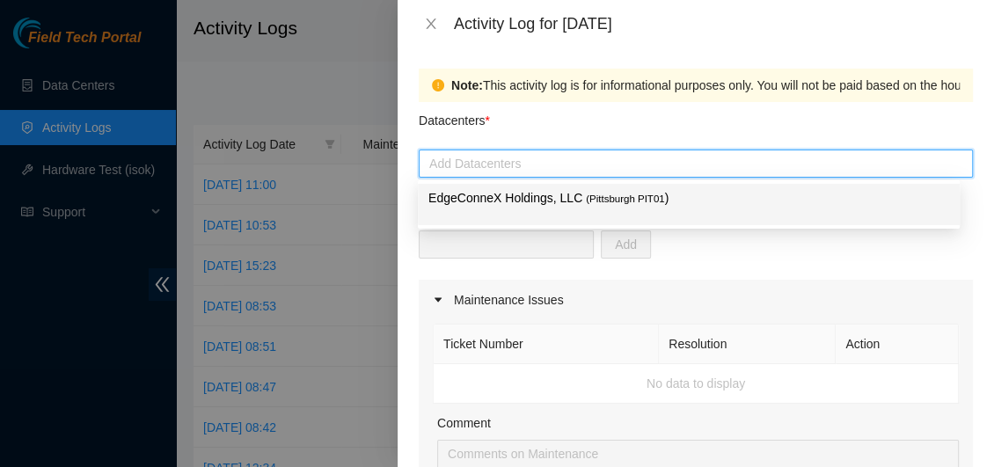
click at [586, 198] on span "( [GEOGRAPHIC_DATA] PIT01" at bounding box center [625, 199] width 79 height 11
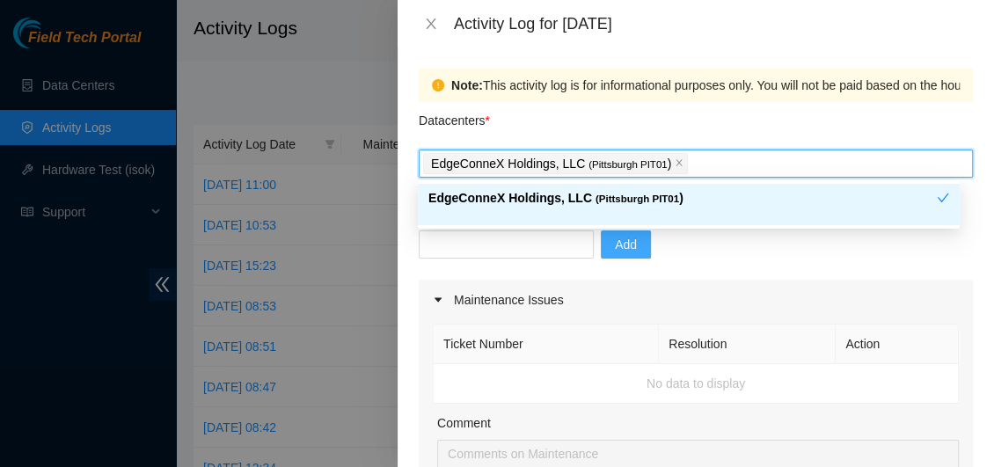
click at [619, 249] on span "Add" at bounding box center [626, 244] width 22 height 19
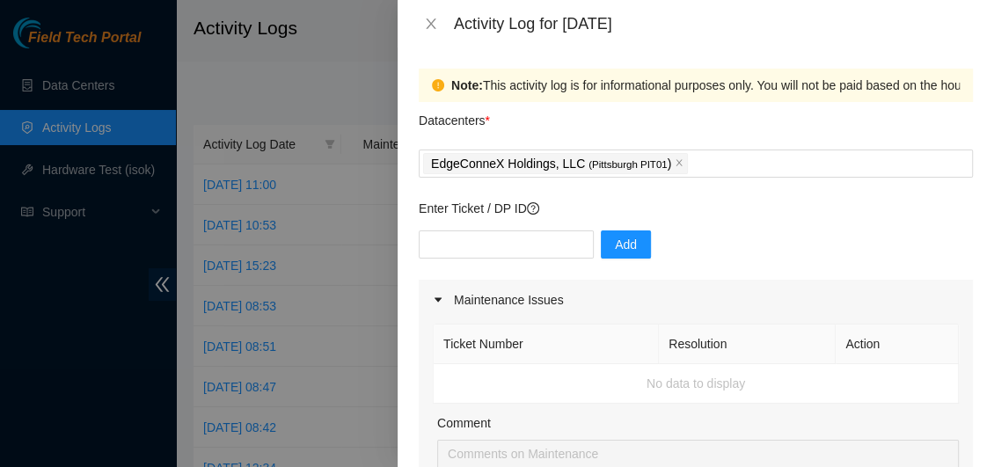
click at [754, 254] on div "Add" at bounding box center [696, 254] width 554 height 49
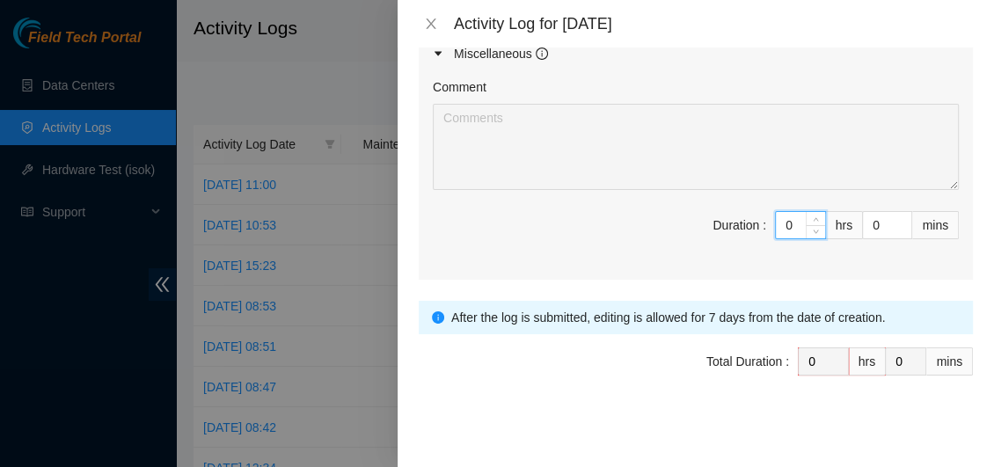
click at [785, 223] on input "0" at bounding box center [800, 225] width 49 height 26
type input "4"
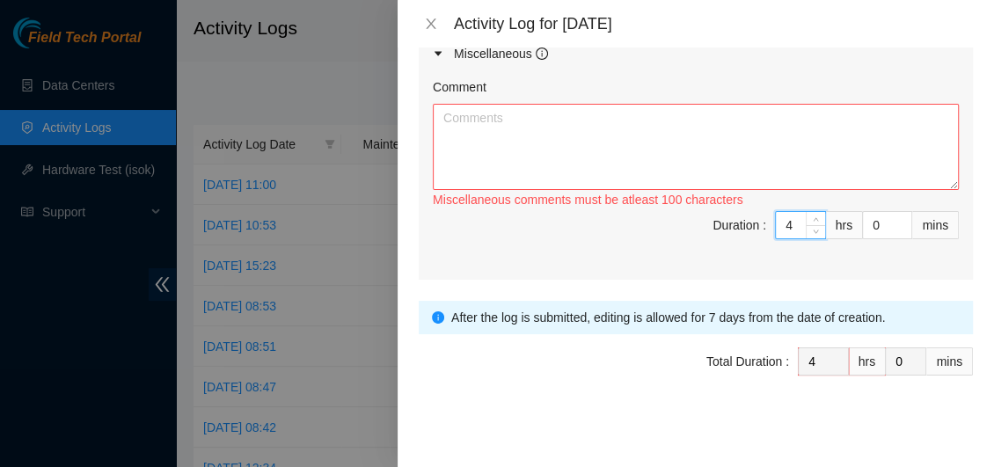
type input "4"
click at [540, 137] on textarea "Comment" at bounding box center [696, 147] width 526 height 86
paste textarea "I continued to work on removing the existing fiber optics, making sure to handl…"
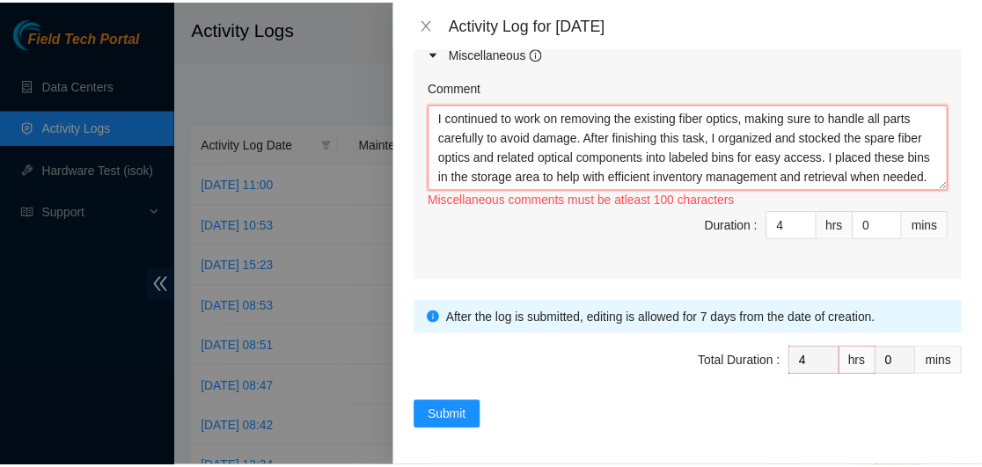
scroll to position [14, 0]
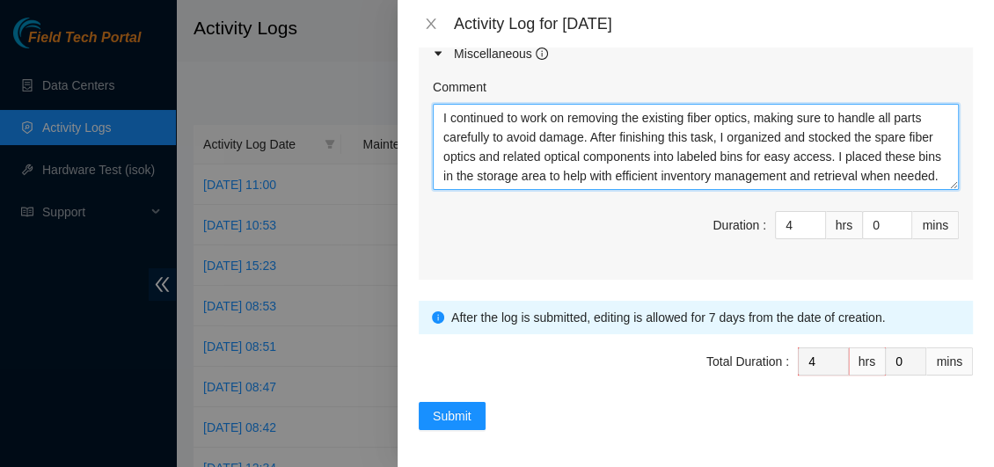
type textarea "I continued to work on removing the existing fiber optics, making sure to handl…"
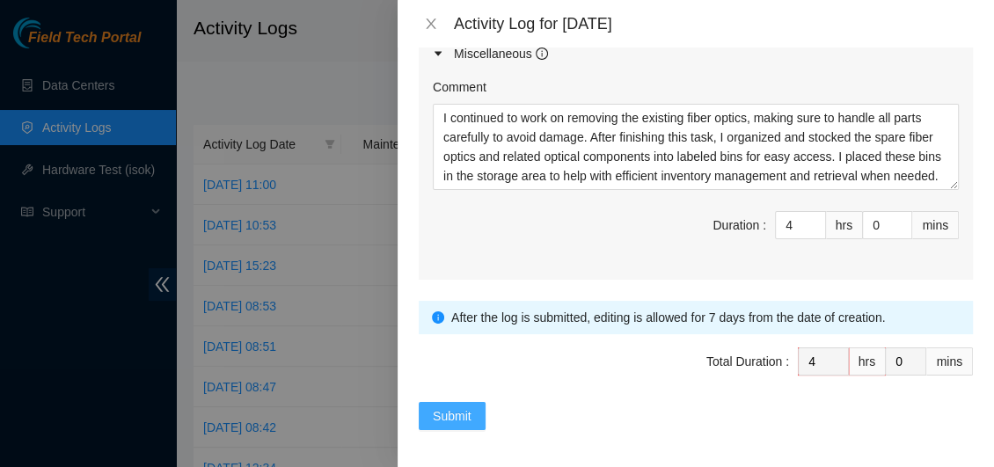
click at [458, 407] on span "Submit" at bounding box center [452, 415] width 39 height 19
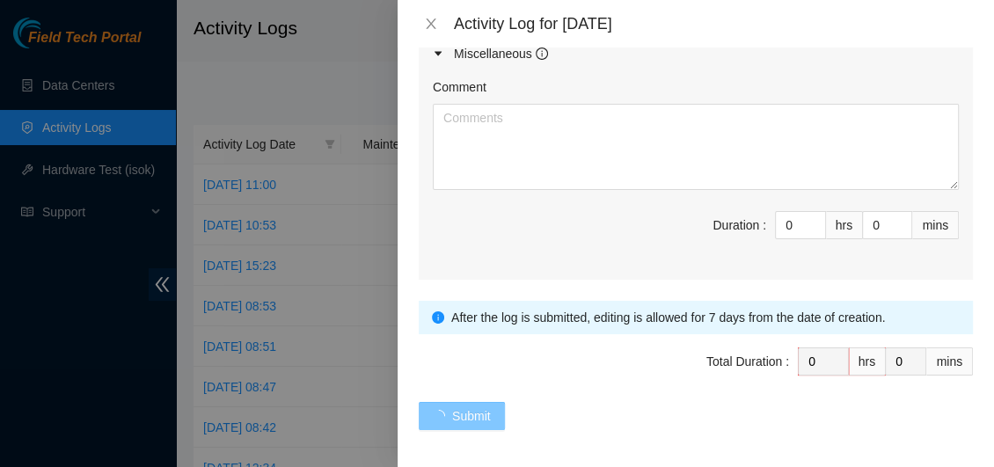
scroll to position [0, 0]
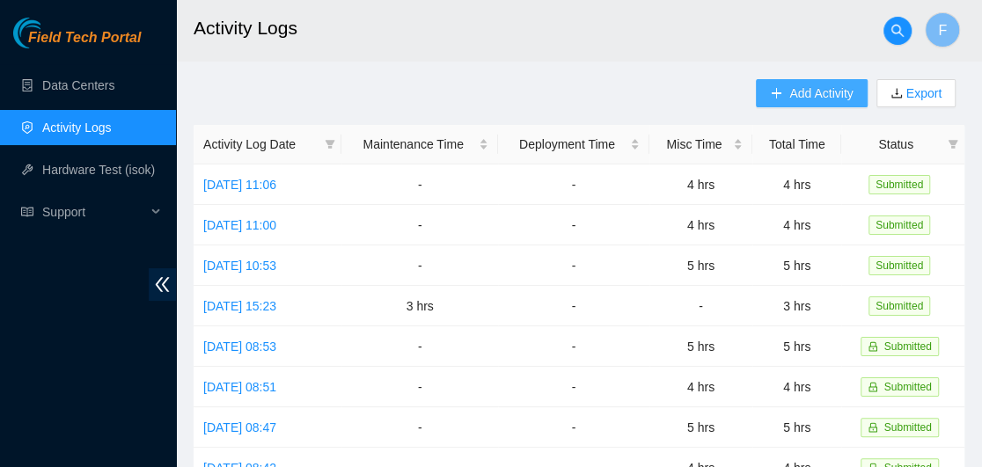
click at [831, 93] on span "Add Activity" at bounding box center [820, 93] width 63 height 19
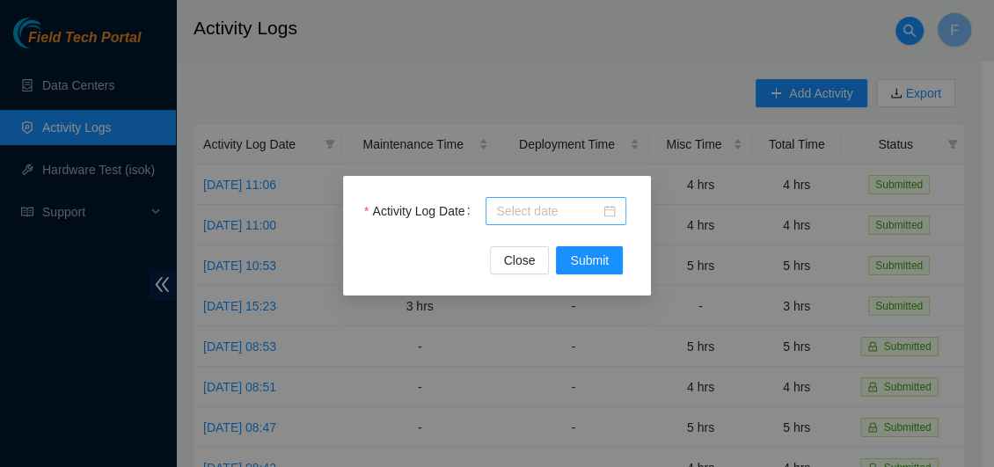
click at [606, 215] on div at bounding box center [556, 210] width 120 height 19
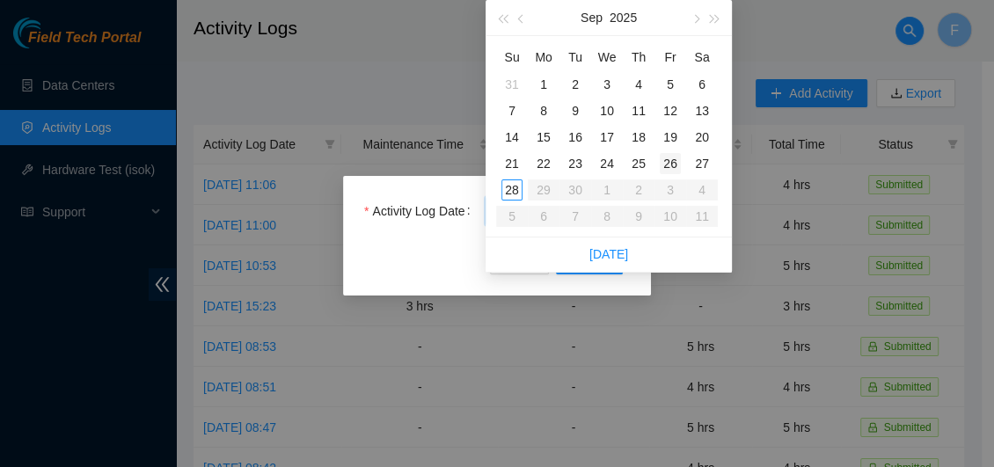
type input "[DATE]"
click at [675, 160] on div "26" at bounding box center [670, 163] width 21 height 21
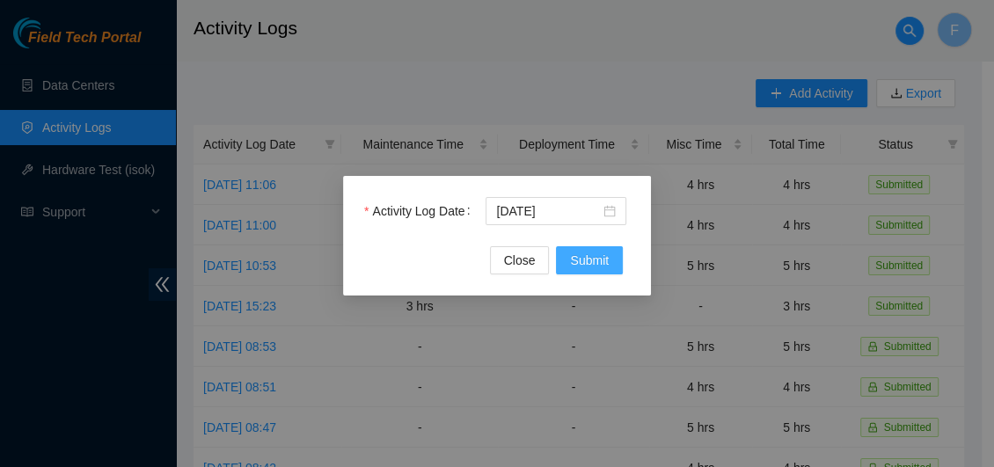
click at [583, 260] on span "Submit" at bounding box center [589, 260] width 39 height 19
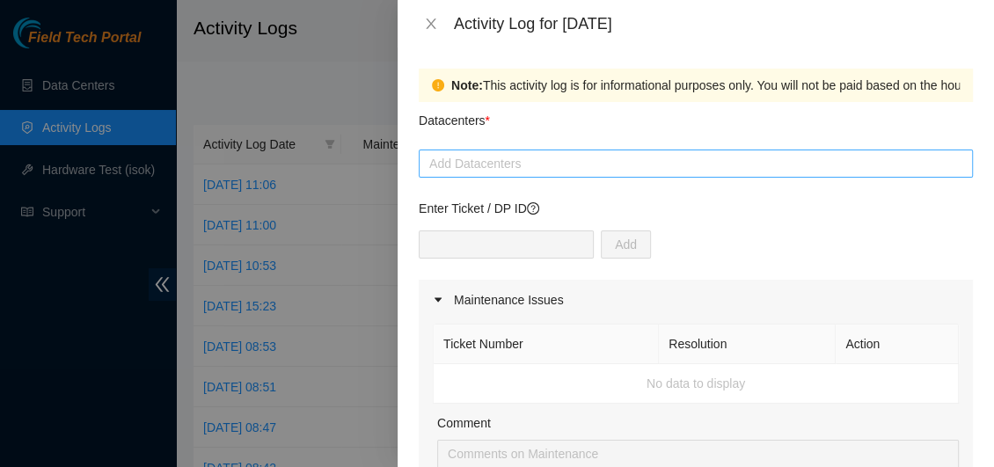
click at [544, 173] on div at bounding box center [695, 163] width 545 height 21
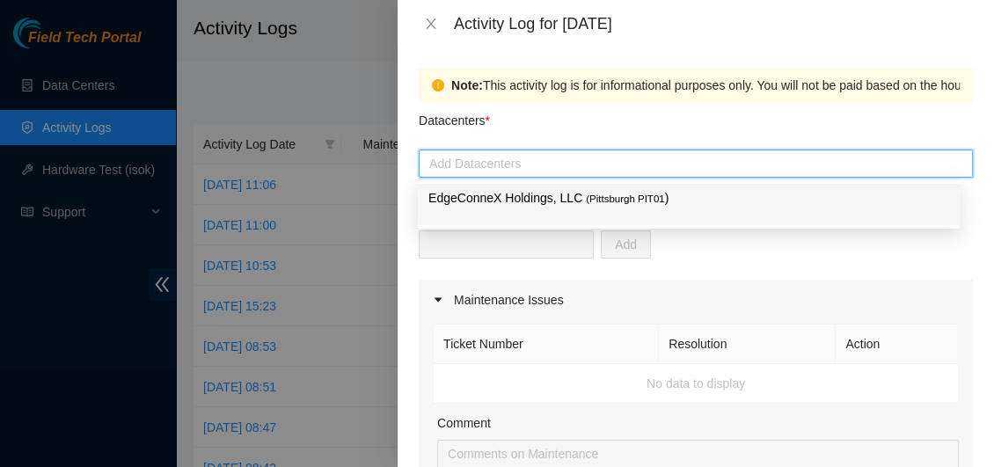
click at [529, 201] on p "EdgeConneX Holdings, LLC ( [GEOGRAPHIC_DATA] PIT01 )" at bounding box center [688, 198] width 521 height 20
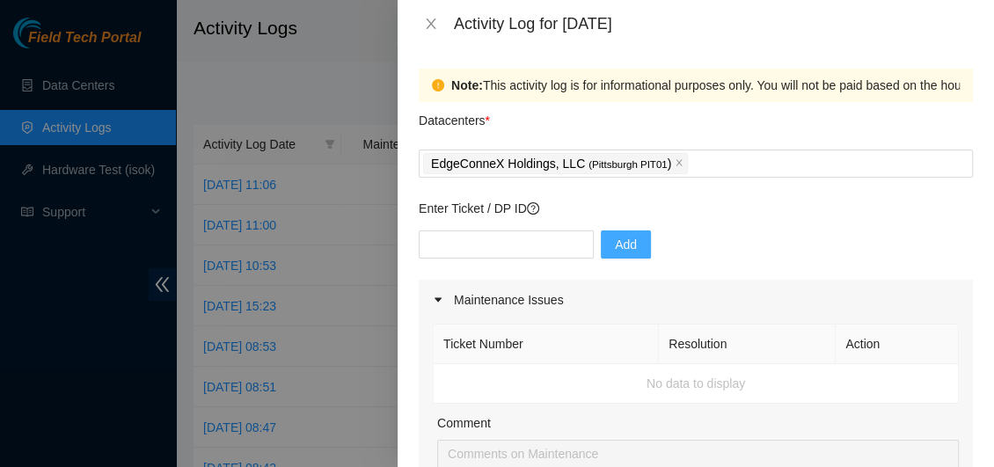
click at [617, 242] on span "Add" at bounding box center [626, 244] width 22 height 19
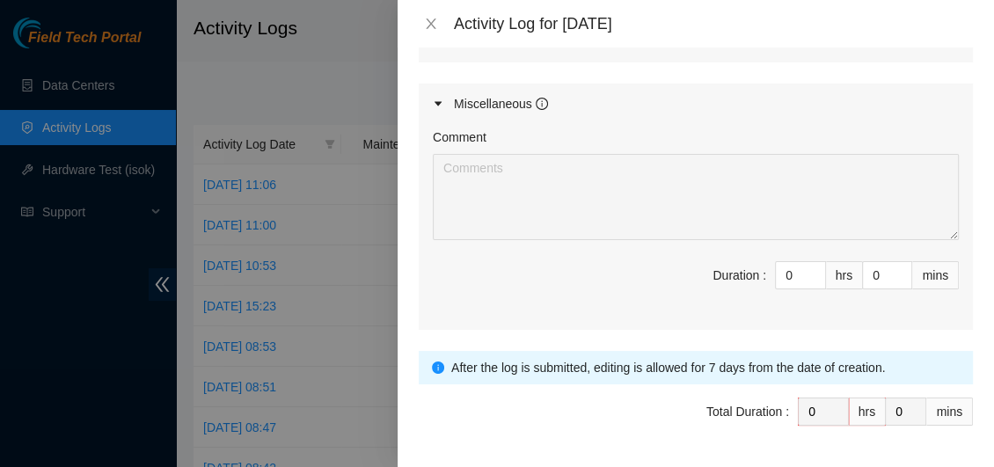
scroll to position [969, 0]
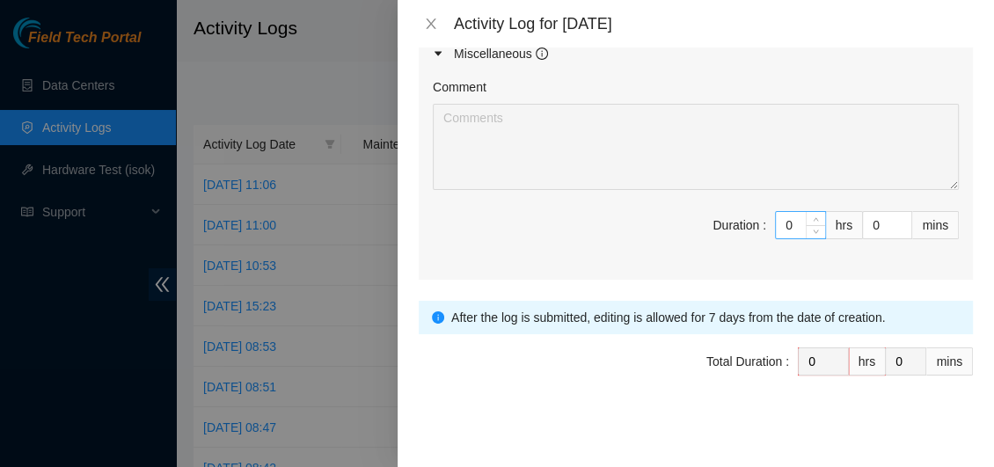
click at [781, 222] on input "0" at bounding box center [800, 225] width 49 height 26
type input "4"
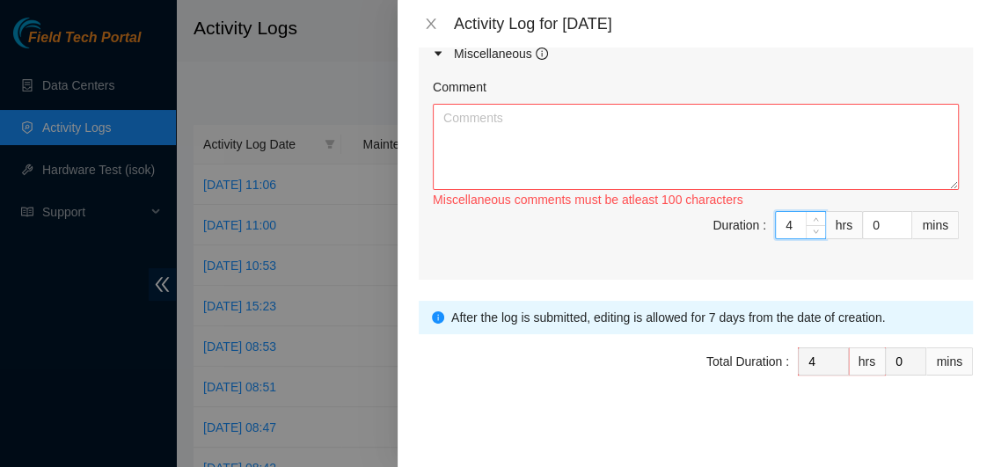
type input "4"
click at [500, 126] on textarea "Comment" at bounding box center [696, 147] width 526 height 86
paste textarea "I continued to work on removing the existing fiber optics, making sure to handl…"
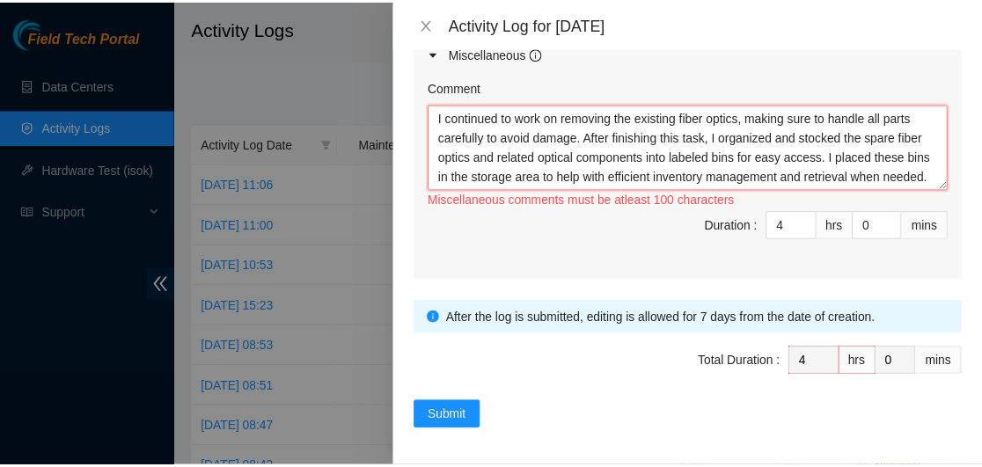
scroll to position [14, 0]
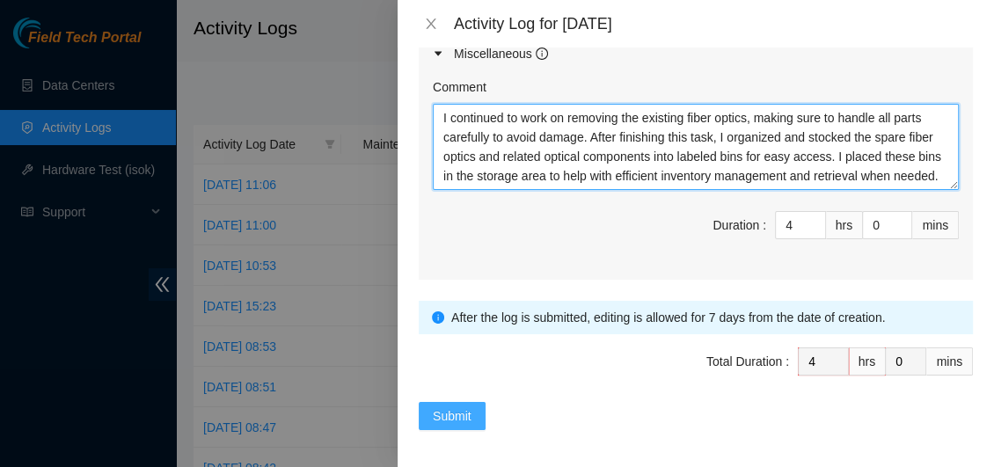
type textarea "I continued to work on removing the existing fiber optics, making sure to handl…"
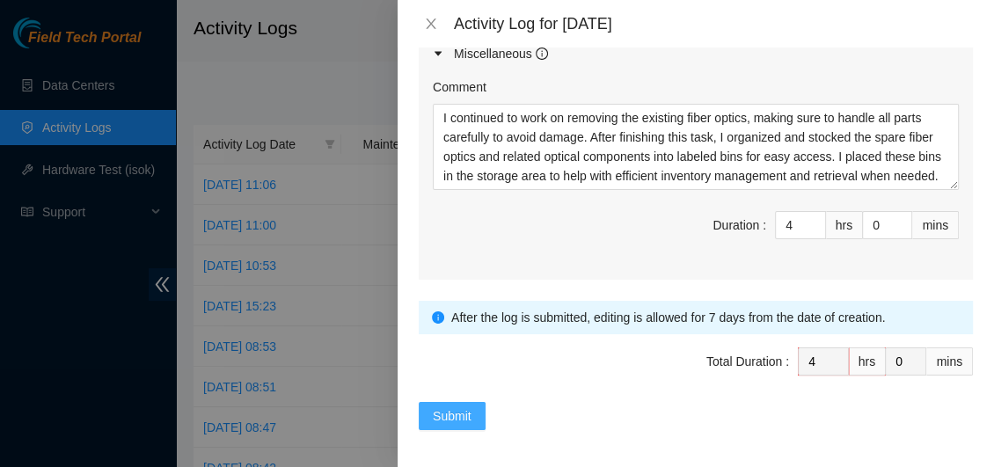
click at [454, 412] on span "Submit" at bounding box center [452, 415] width 39 height 19
